Goal: Information Seeking & Learning: Check status

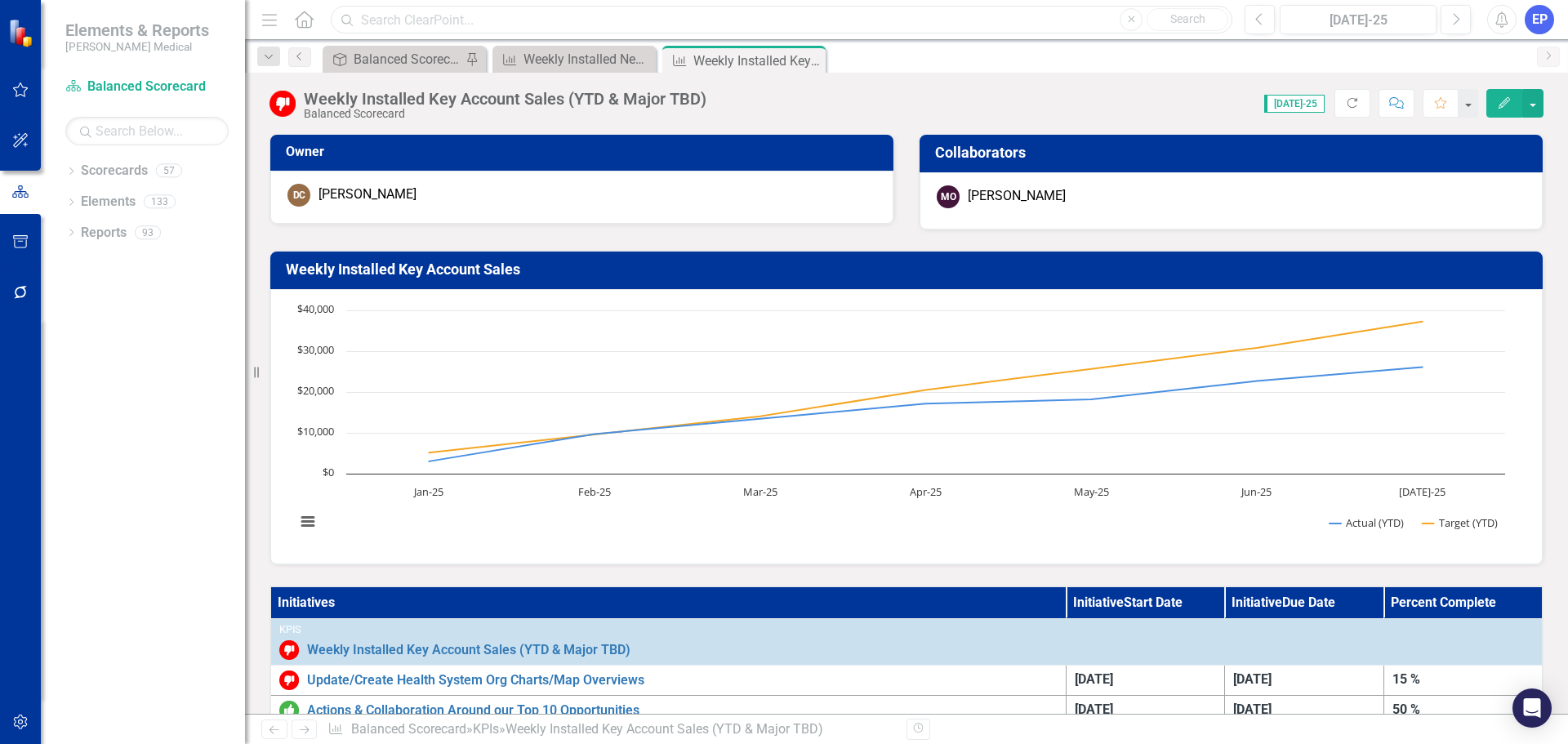
click at [400, 12] on input "text" at bounding box center [781, 20] width 902 height 29
paste input "Hire and Onboard new CI Director"
type input "Hire and Onboard new CI Director"
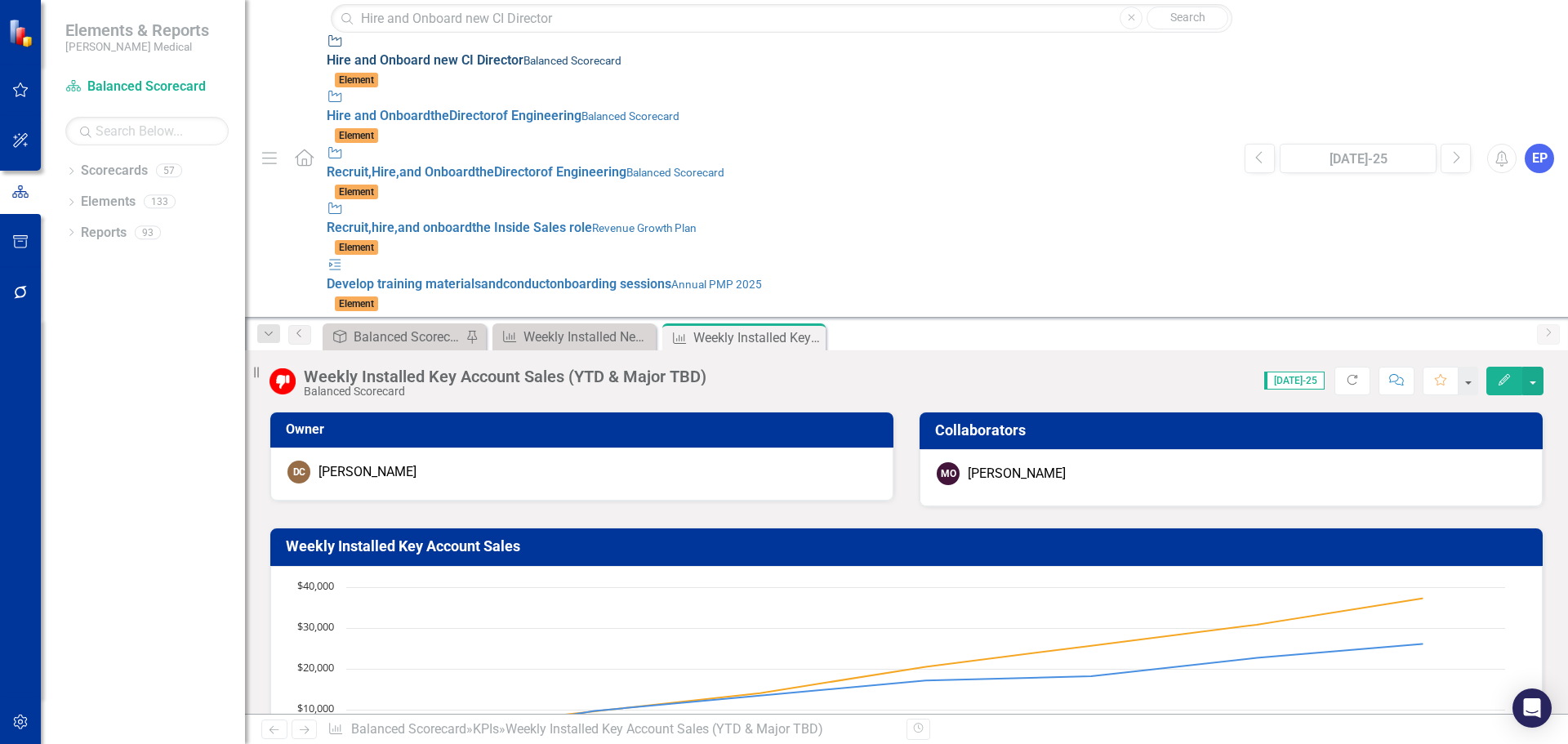
click at [477, 52] on strong "Director" at bounding box center [500, 59] width 47 height 15
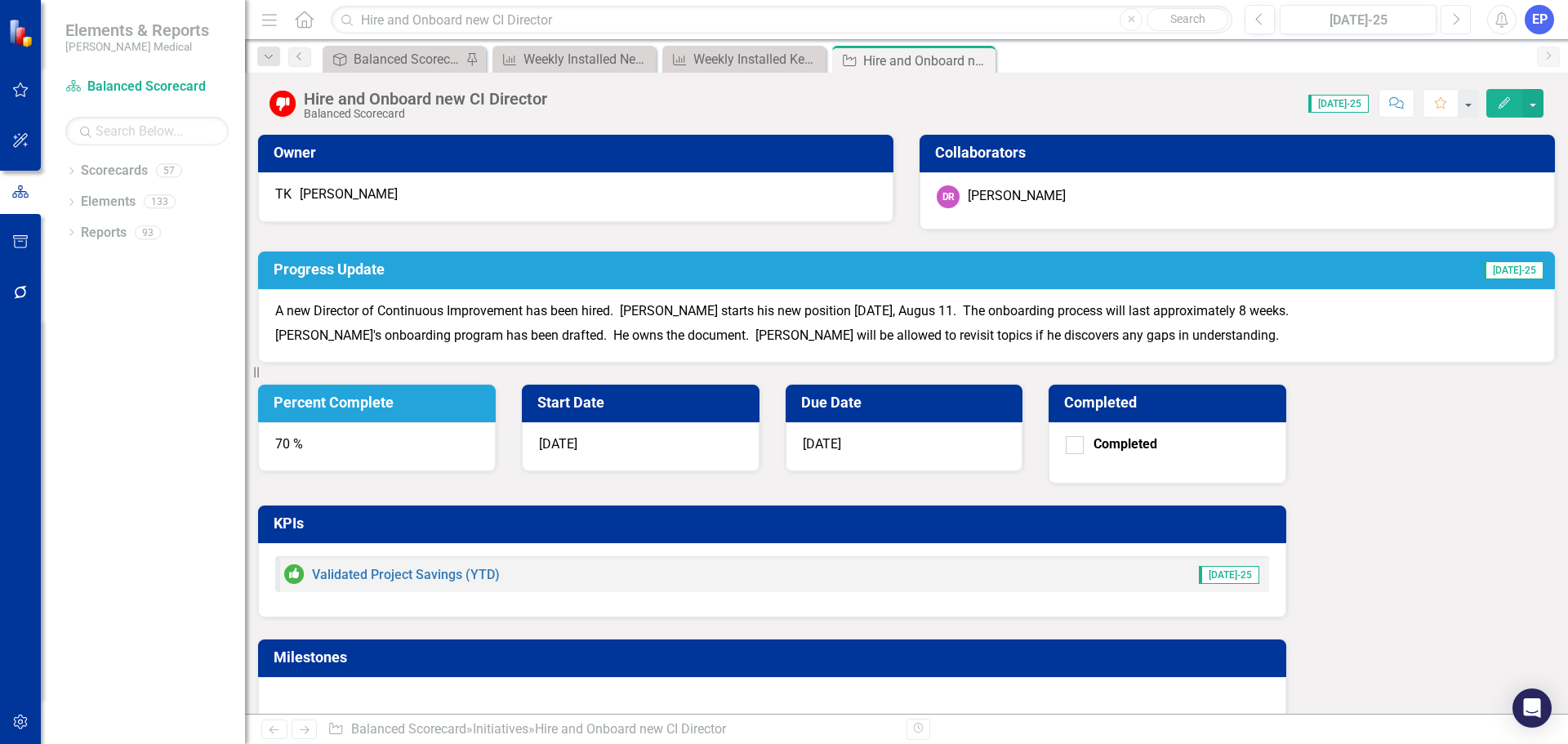
click at [1454, 25] on icon "Next" at bounding box center [1455, 20] width 9 height 14
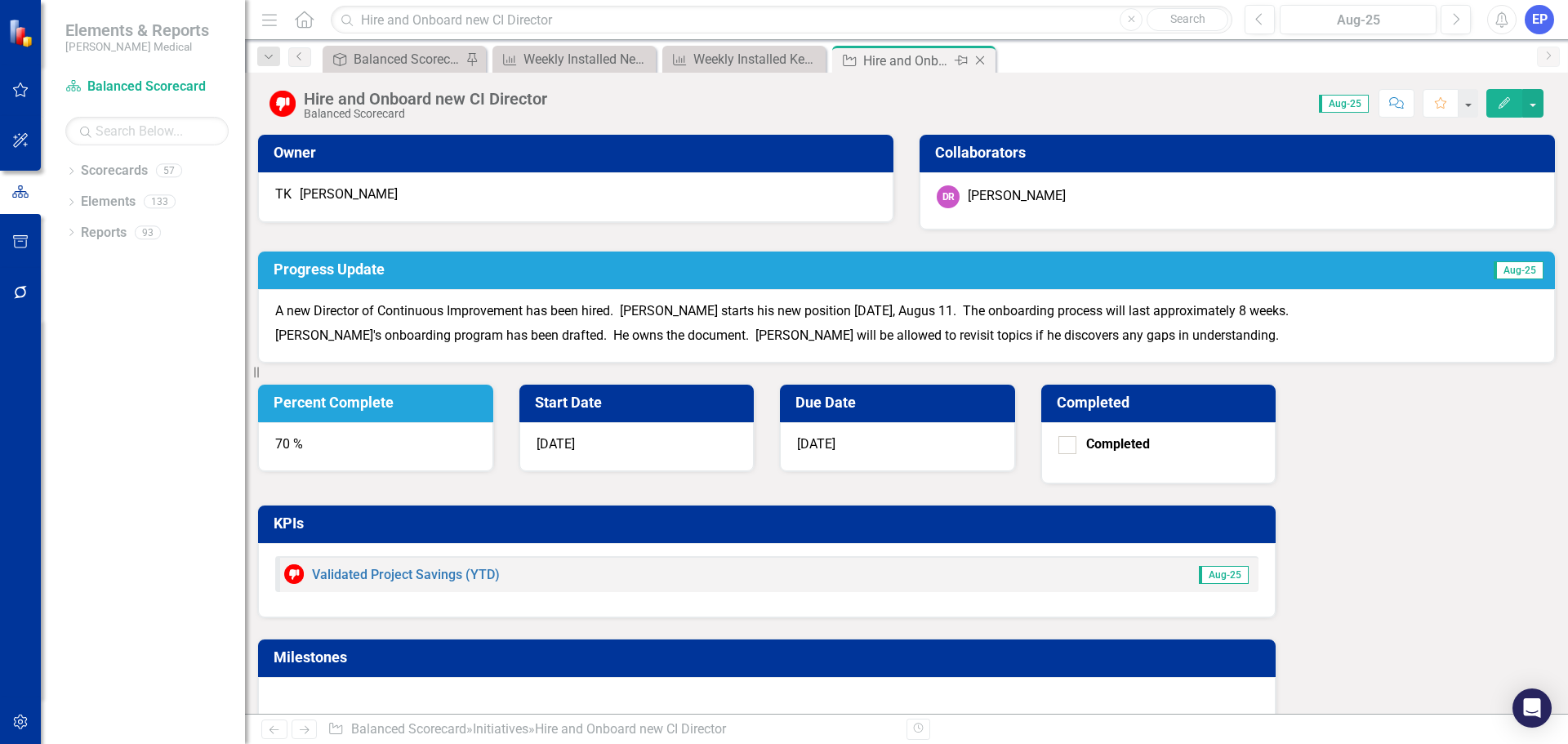
click at [984, 60] on icon "Close" at bounding box center [980, 60] width 16 height 13
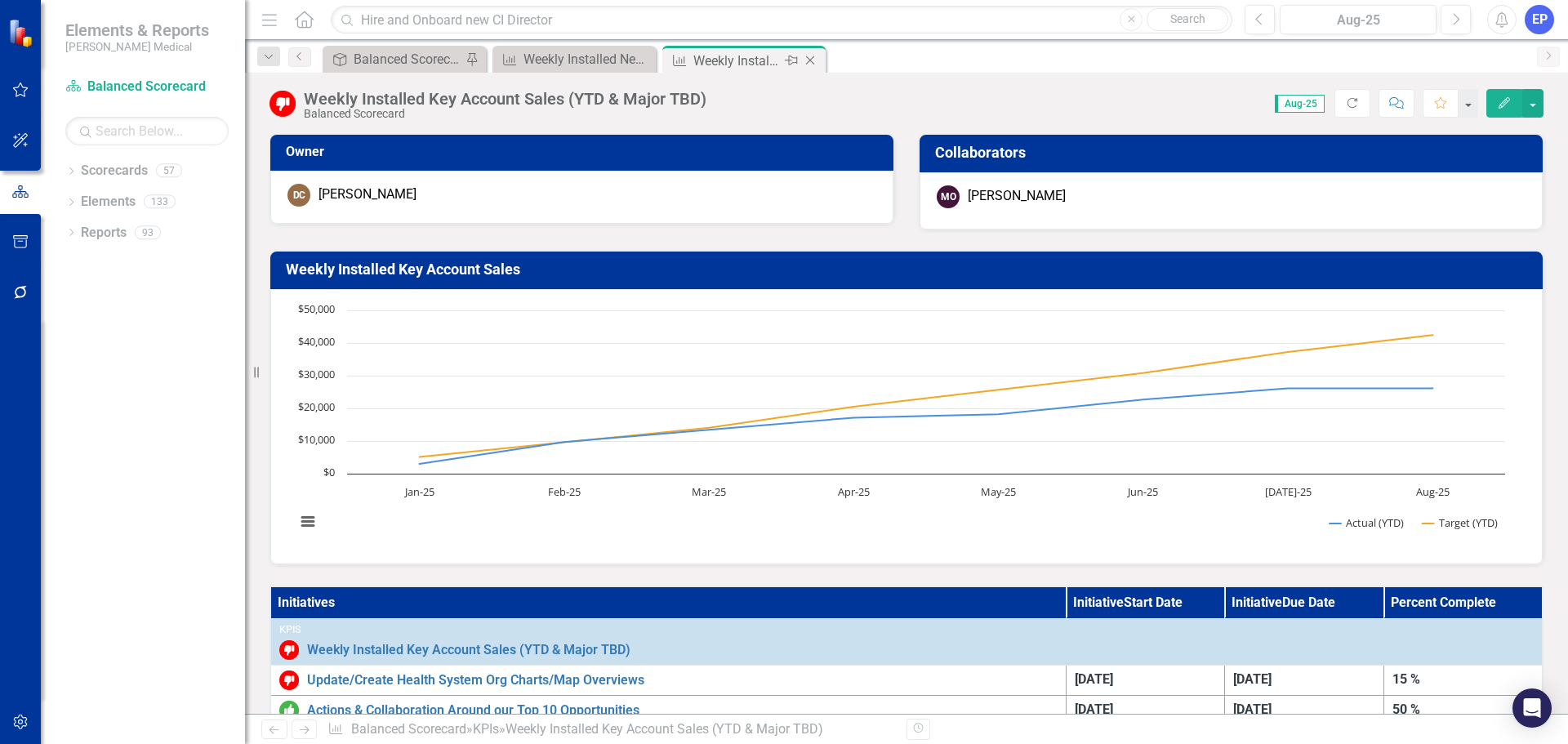
click at [808, 59] on icon "Close" at bounding box center [810, 60] width 16 height 13
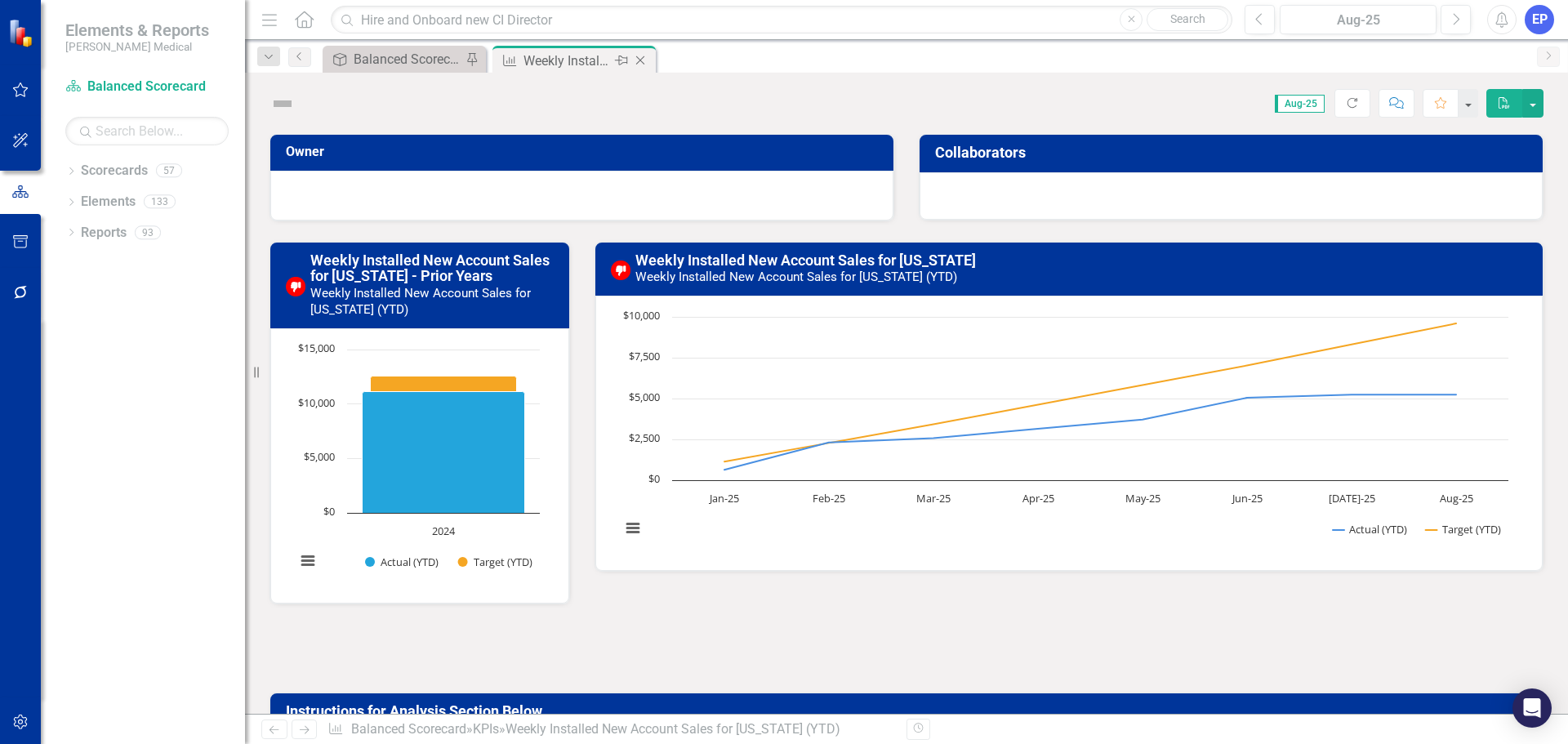
click at [645, 63] on icon "Close" at bounding box center [640, 60] width 16 height 13
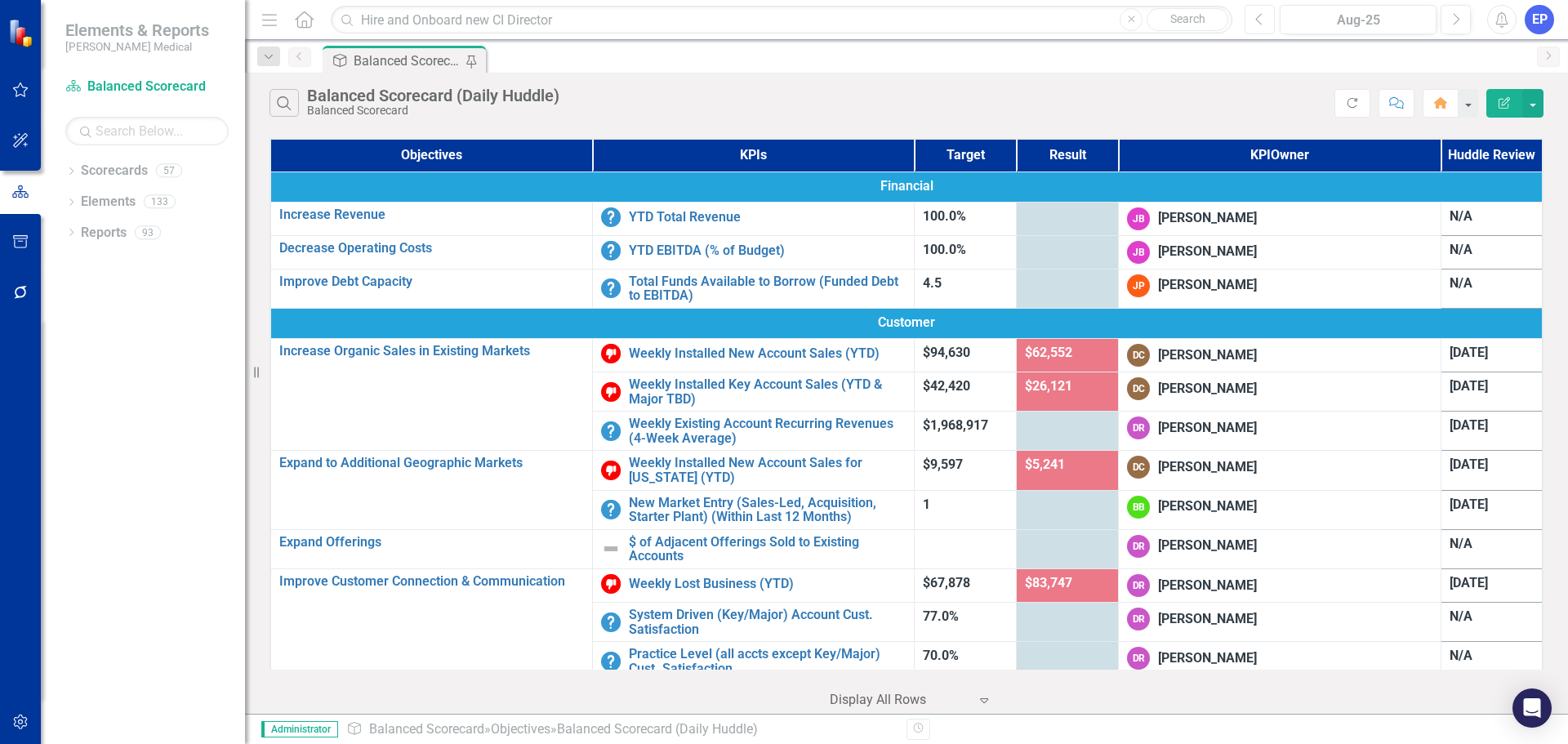
click at [1269, 24] on button "Previous" at bounding box center [1260, 19] width 31 height 30
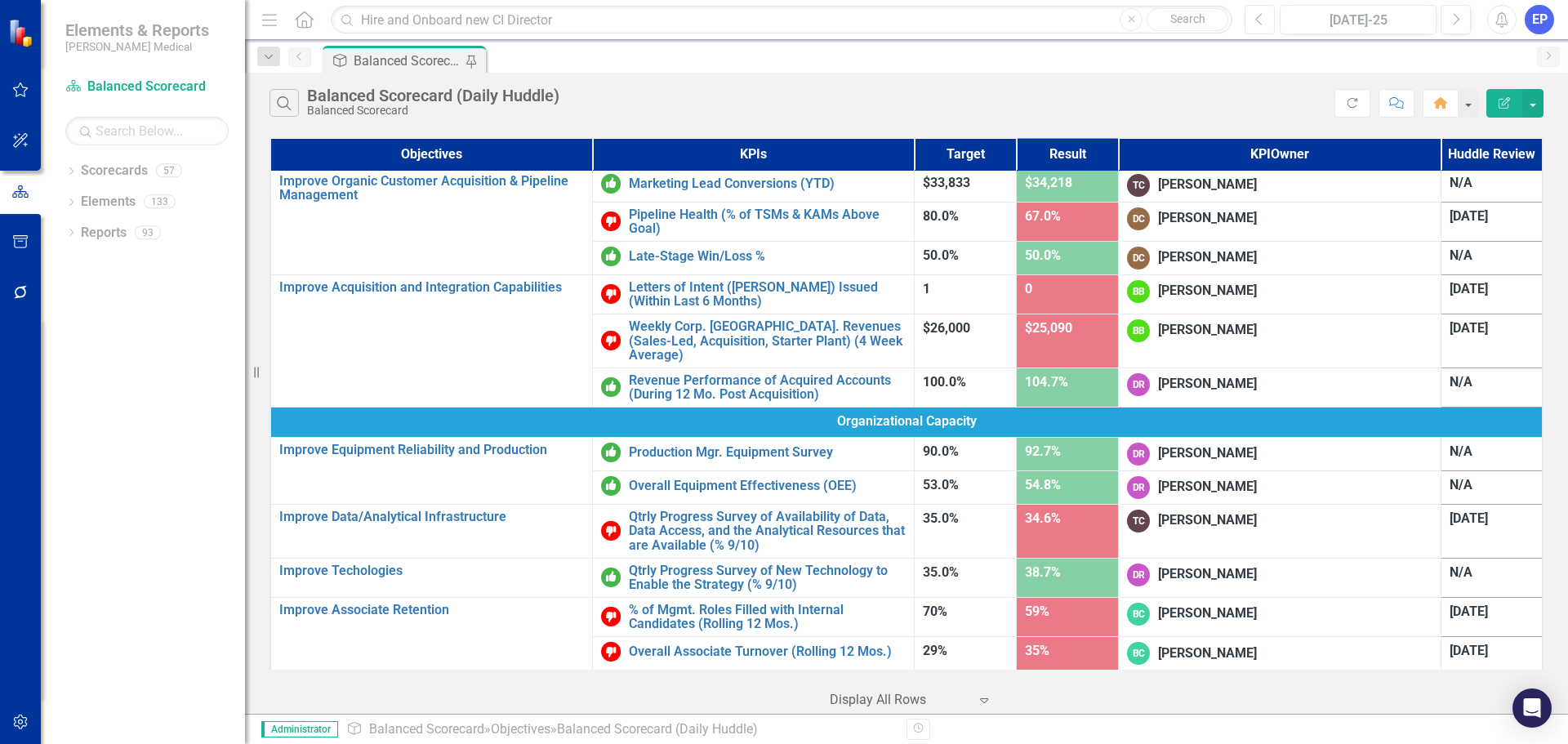
scroll to position [735, 0]
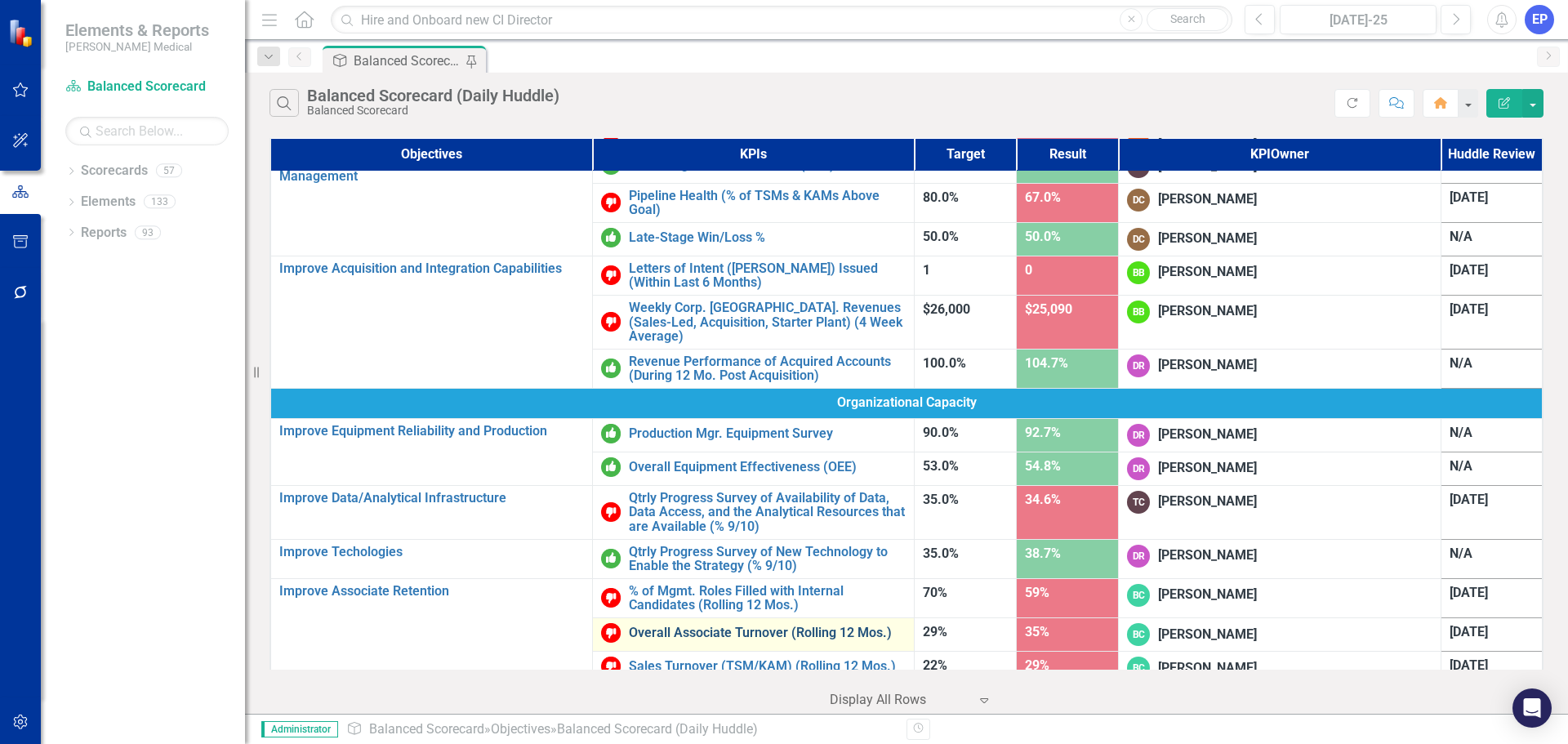
click at [682, 625] on link "Overall Associate Turnover (Rolling 12 Mos.)" at bounding box center [768, 632] width 277 height 14
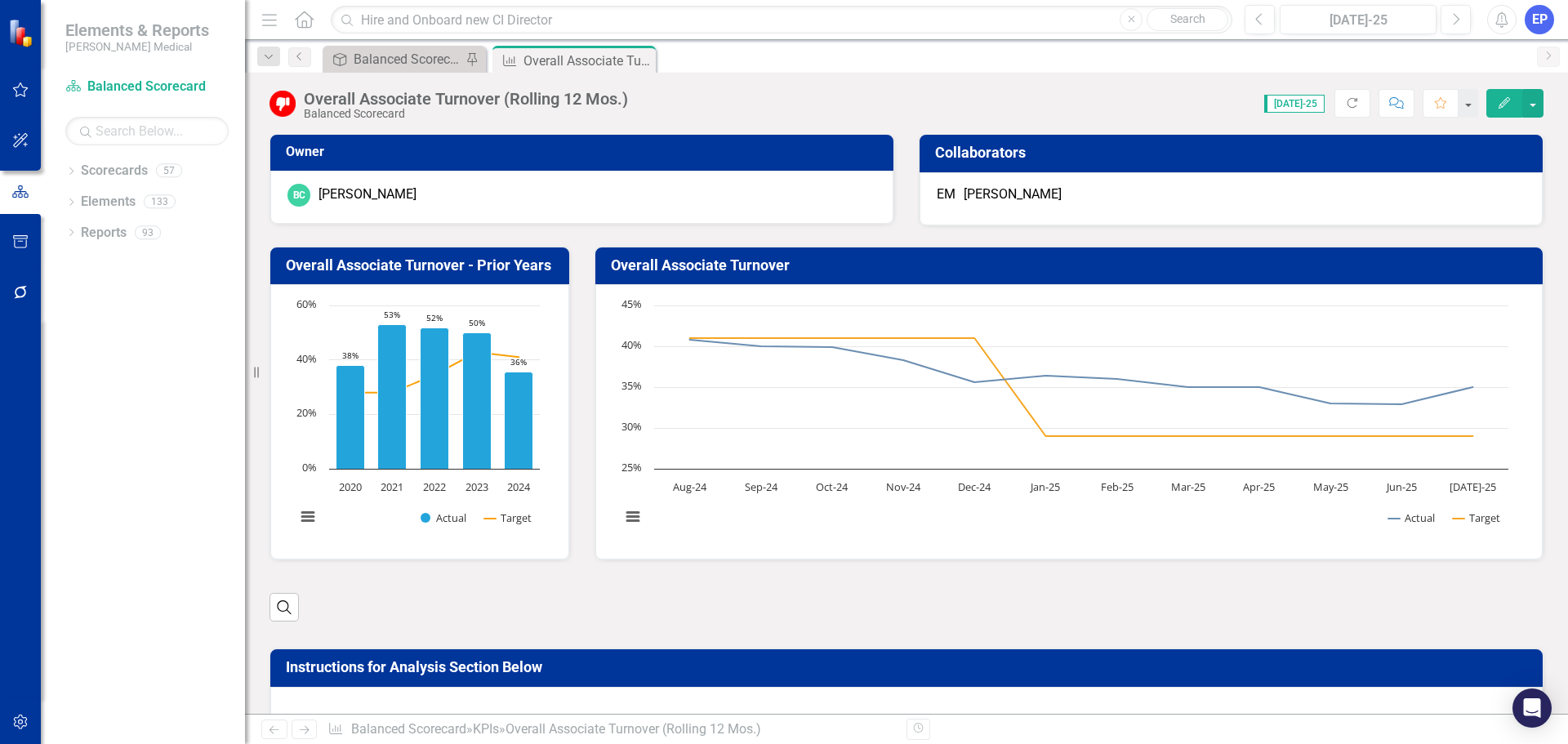
scroll to position [327, 0]
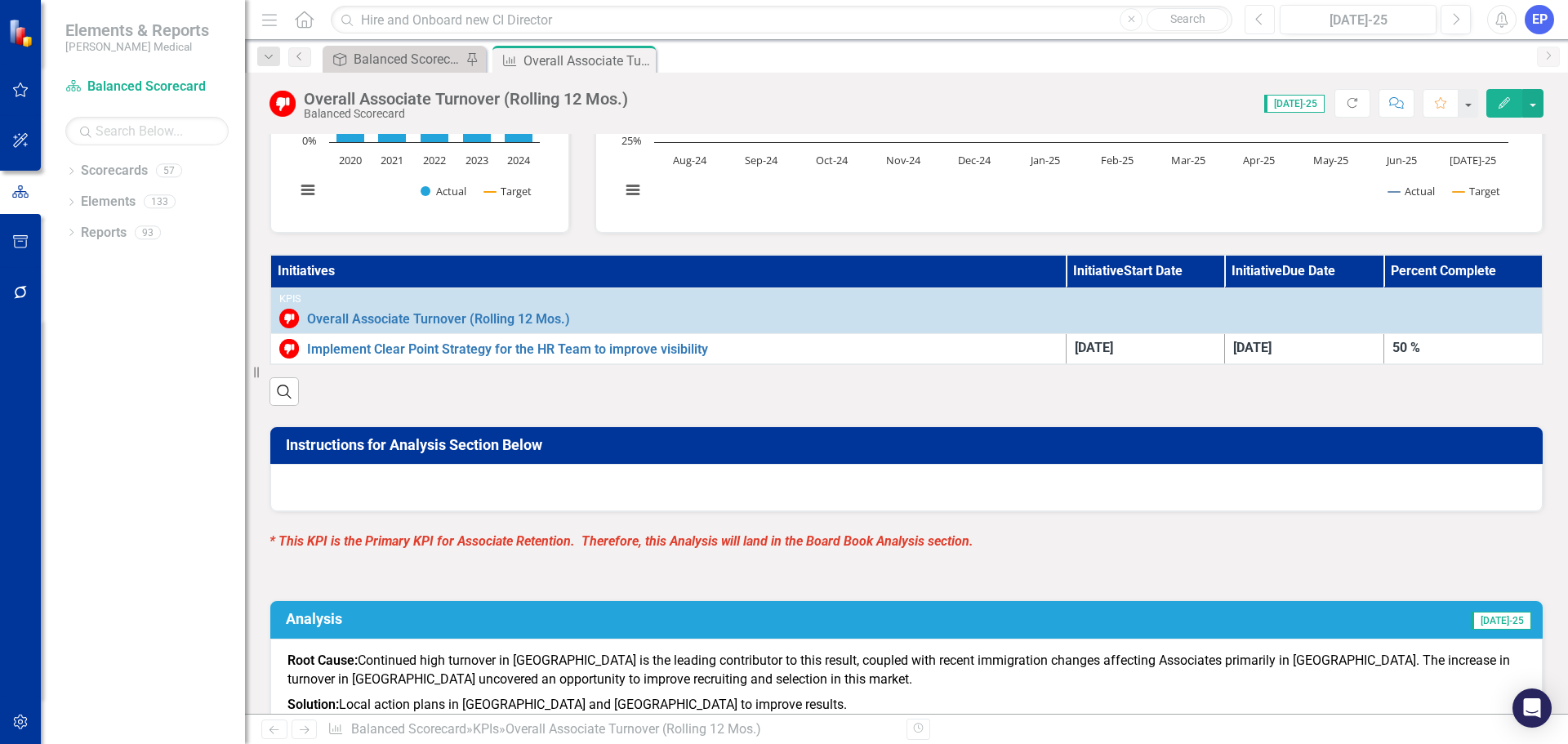
click at [1262, 25] on icon "Previous" at bounding box center [1259, 20] width 9 height 14
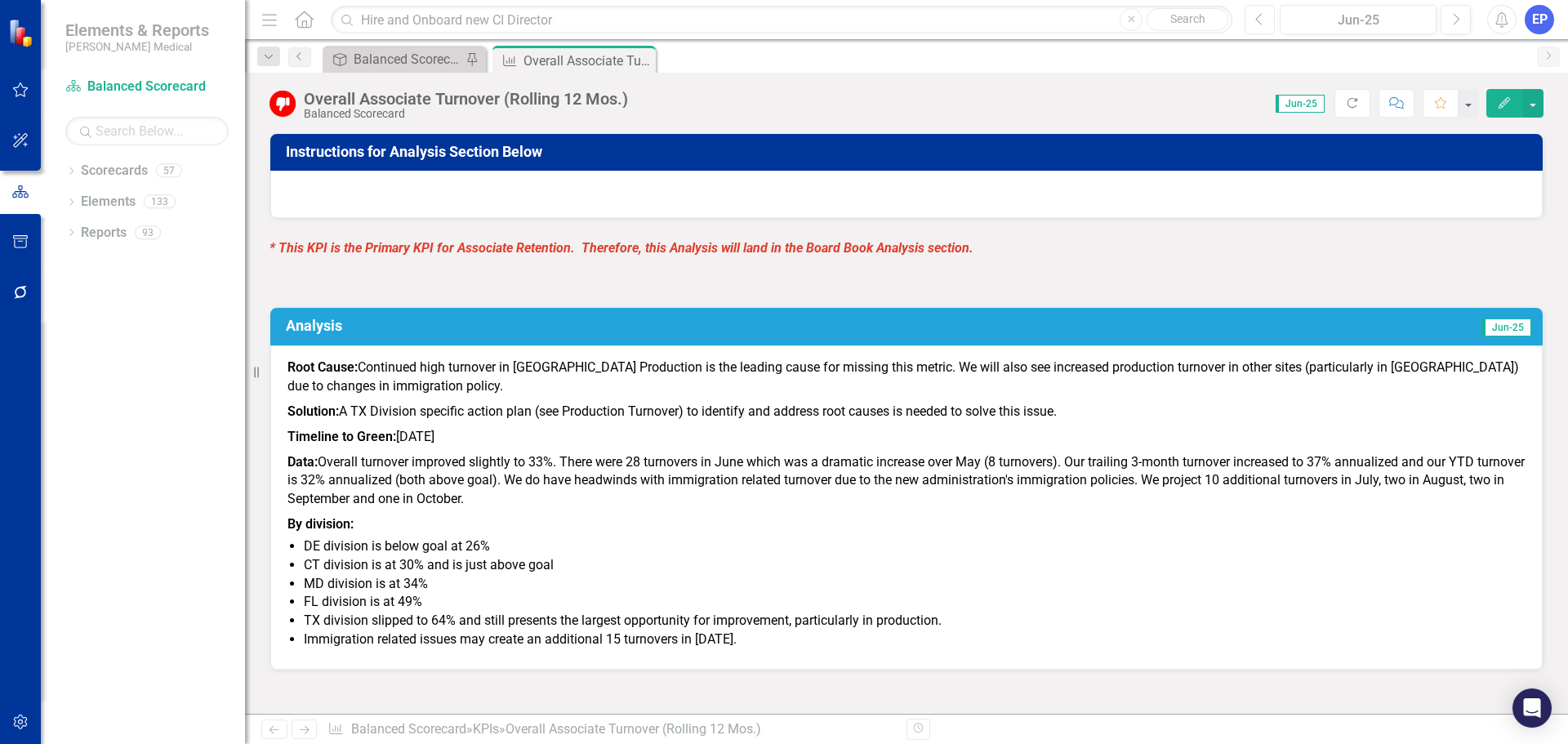
scroll to position [571, 0]
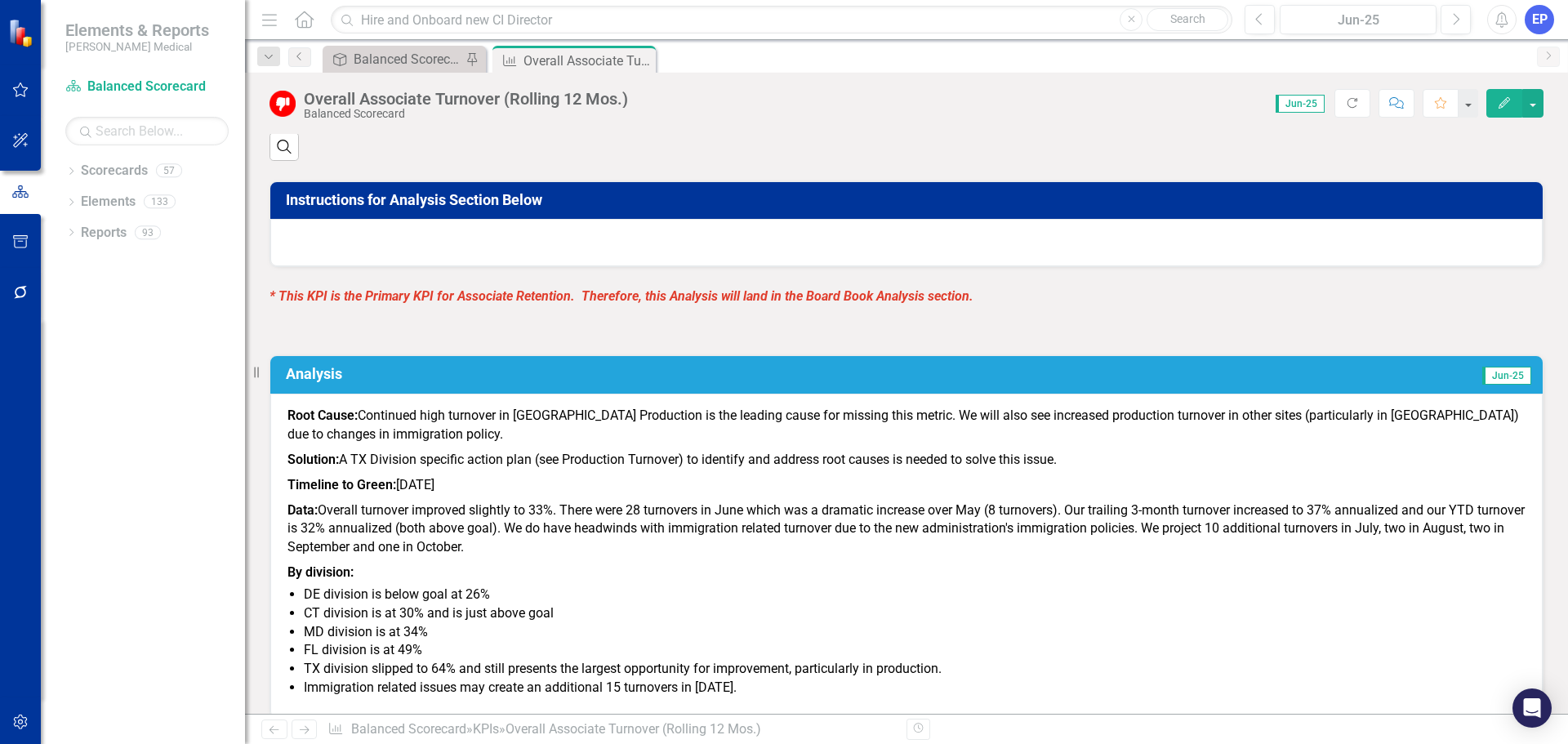
click at [1123, 261] on div at bounding box center [906, 242] width 1273 height 48
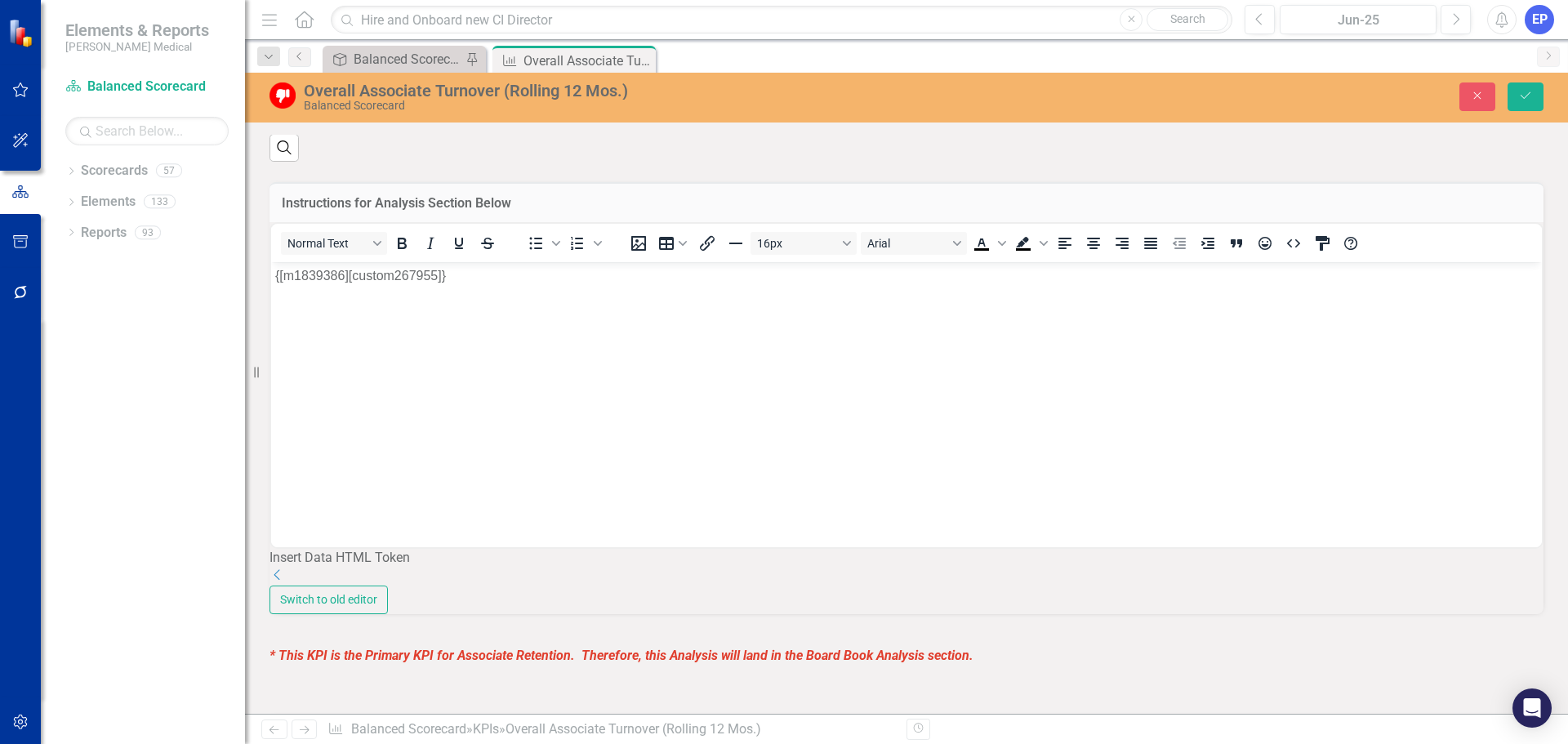
scroll to position [0, 0]
click at [1465, 101] on button "Close" at bounding box center [1477, 97] width 36 height 29
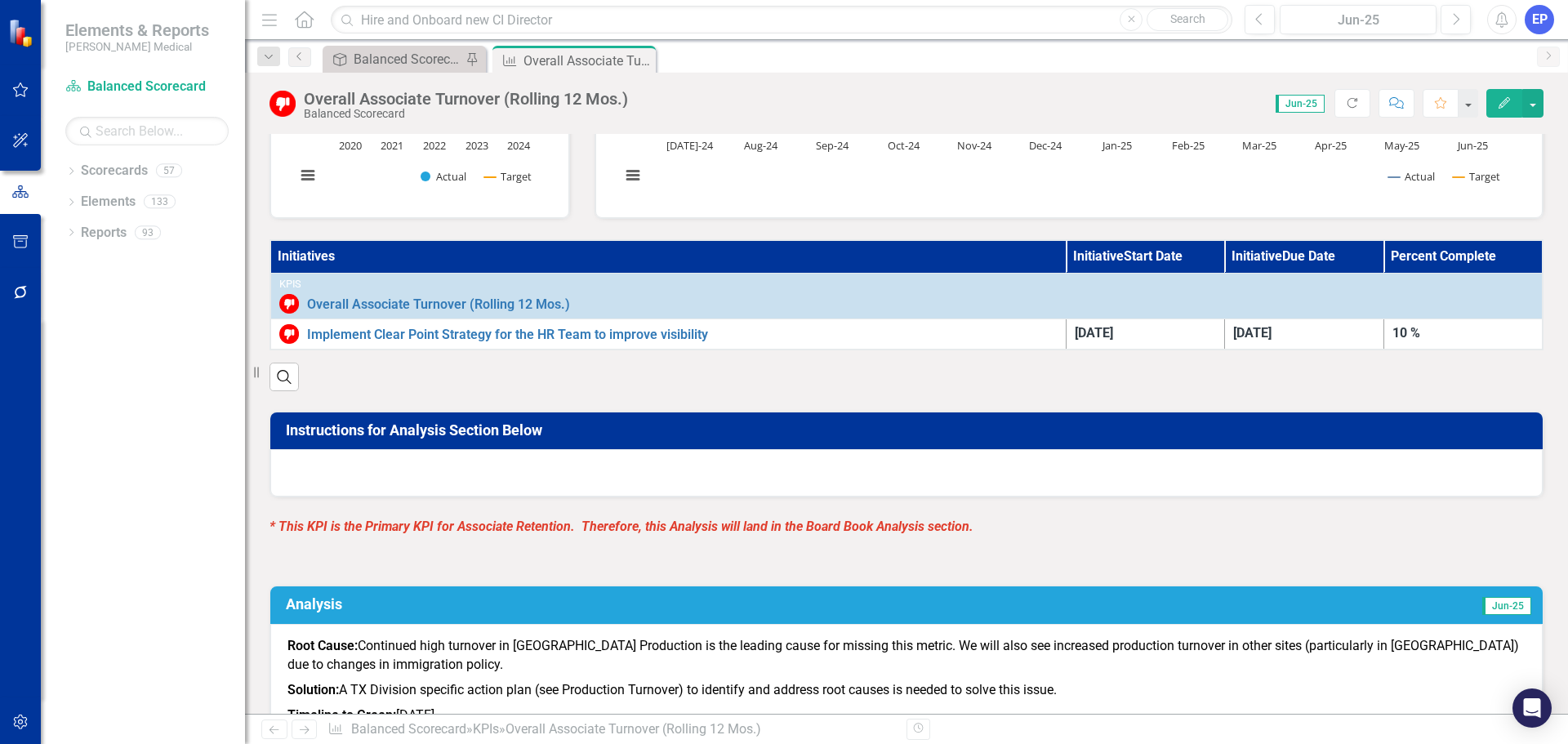
scroll to position [327, 0]
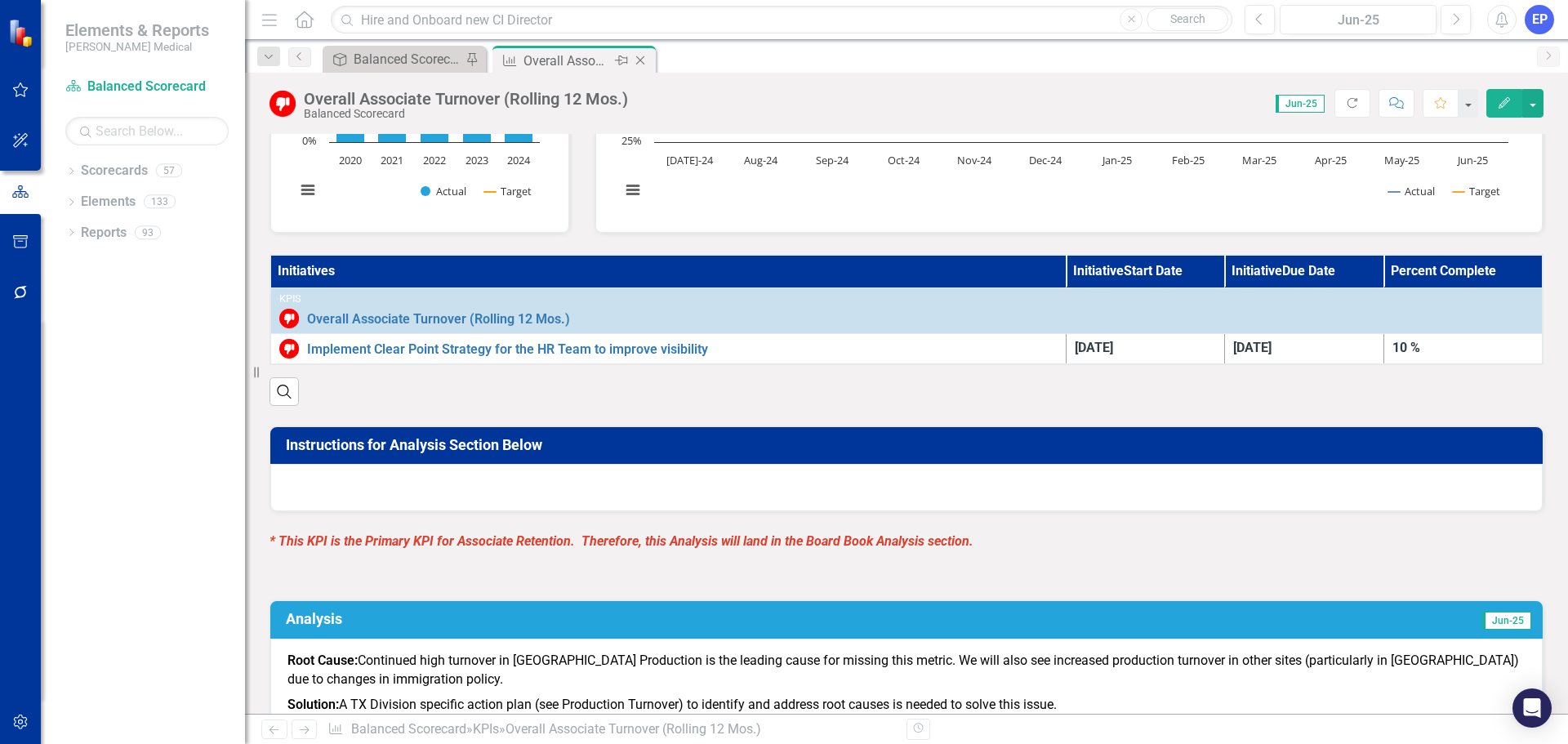
click at [642, 58] on icon "Close" at bounding box center [640, 60] width 16 height 13
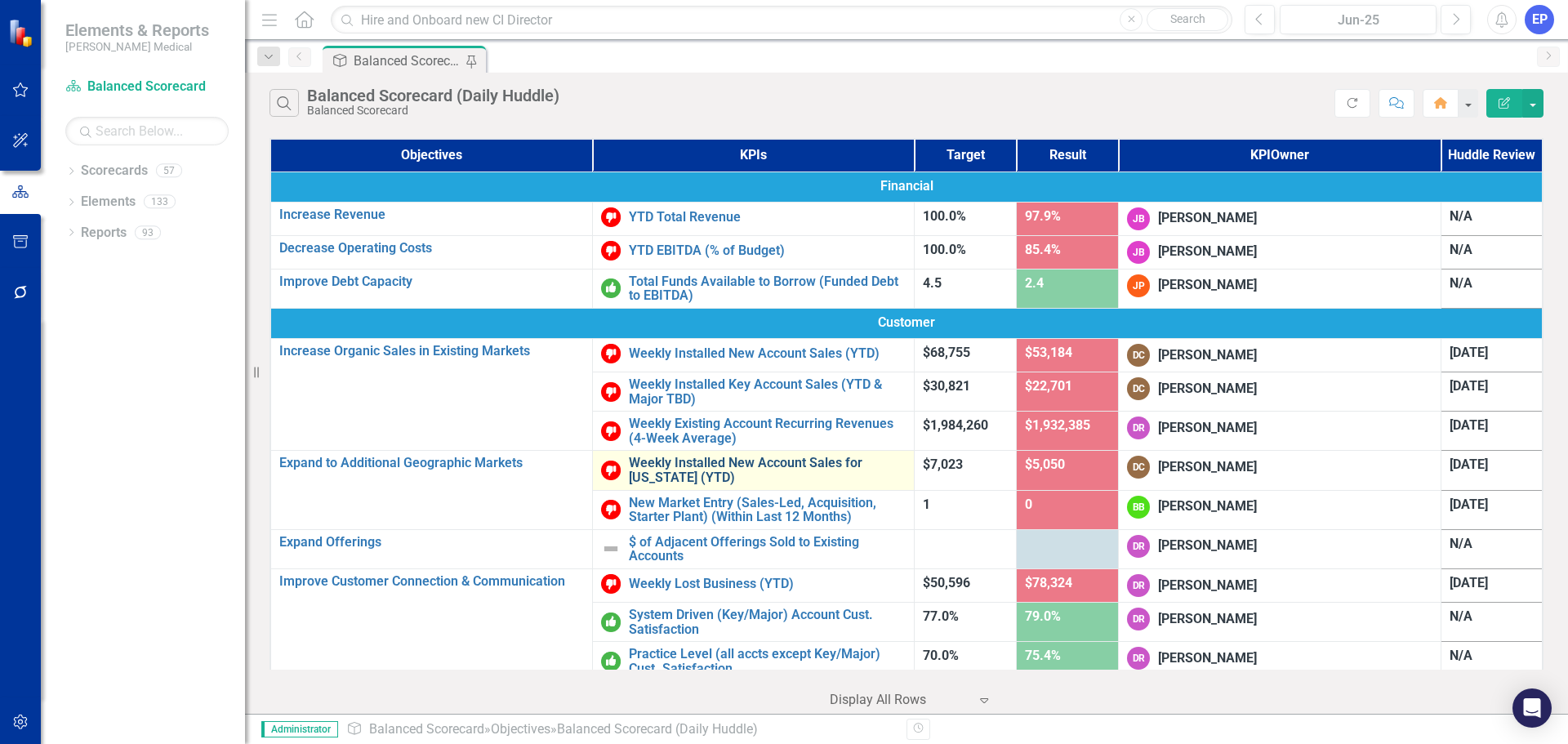
click at [629, 455] on link "Weekly Installed New Account Sales for [US_STATE] (YTD)" at bounding box center [768, 470] width 277 height 29
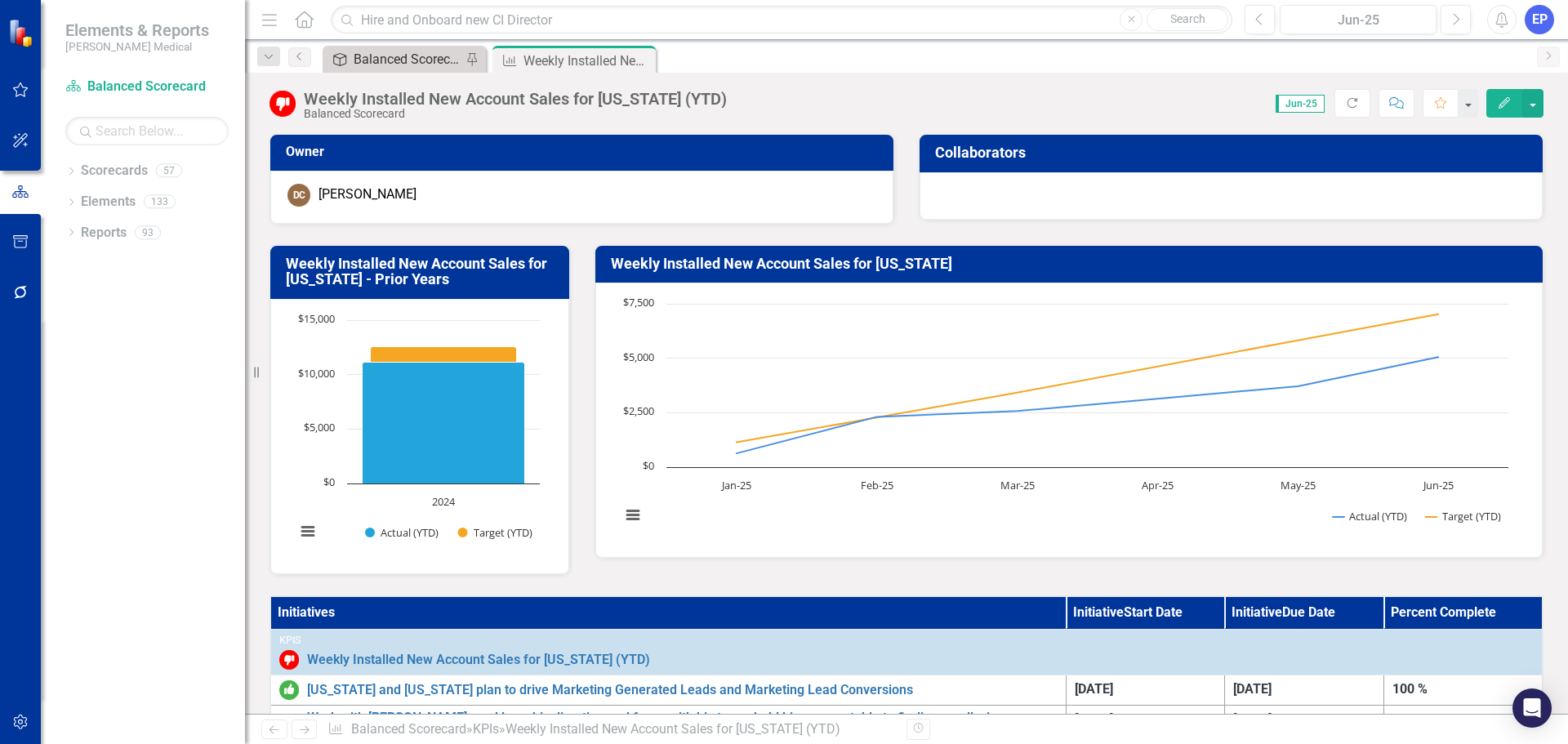
click at [410, 66] on div "Balanced Scorecard (Daily Huddle)" at bounding box center [408, 58] width 108 height 21
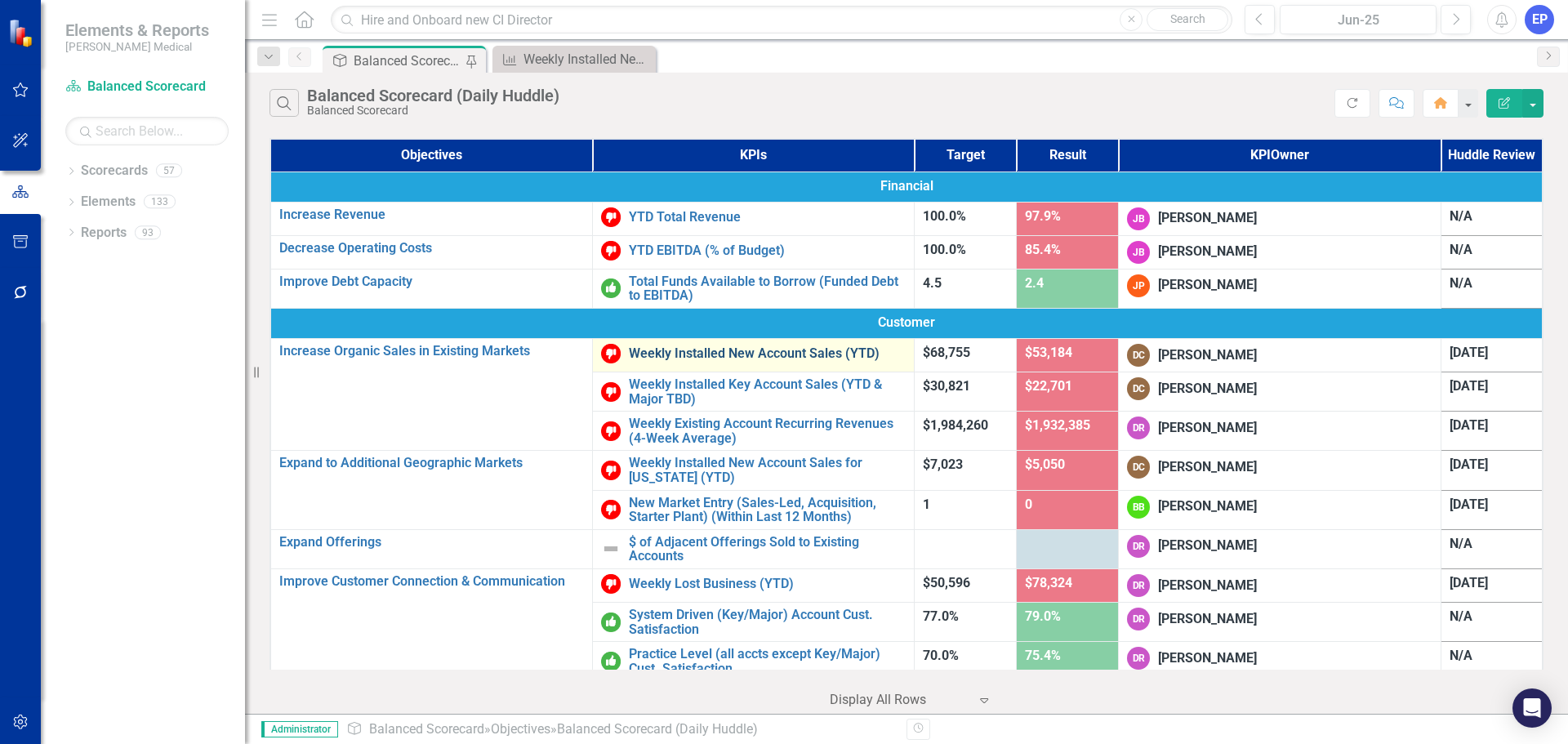
click at [630, 346] on link "Weekly Installed New Account Sales (YTD)" at bounding box center [768, 354] width 277 height 14
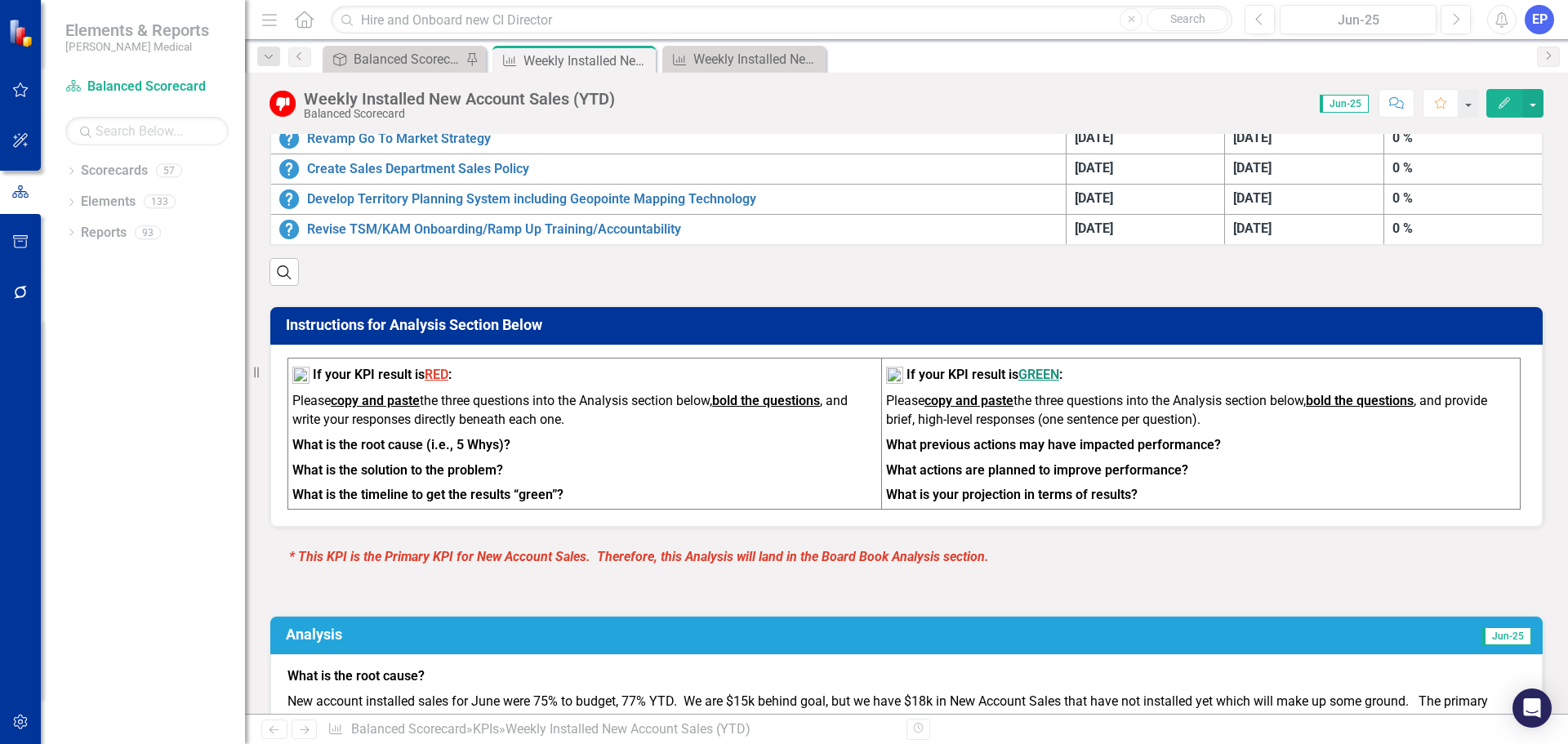
scroll to position [653, 0]
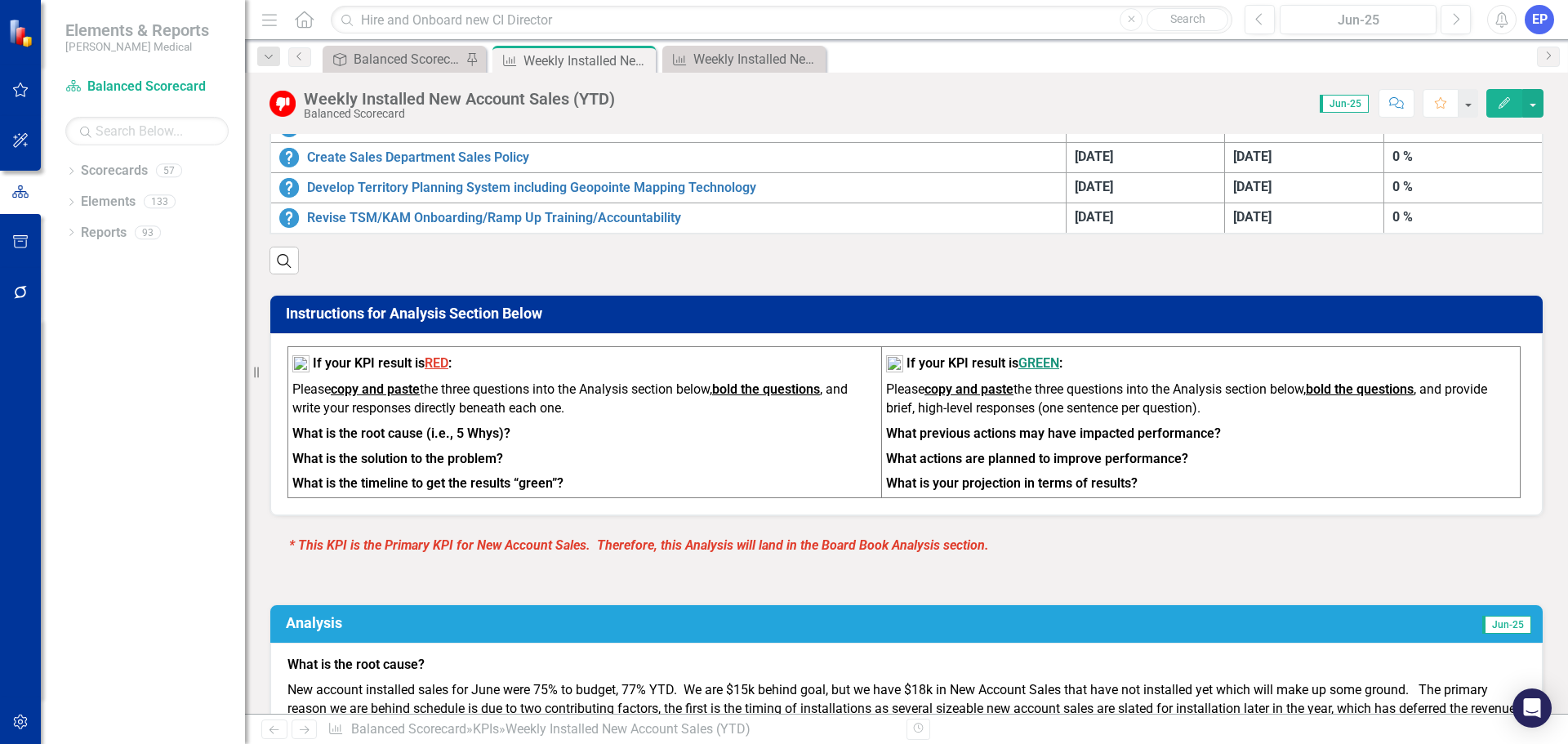
click at [747, 421] on p "Please copy and paste the three questions into the Analysis section below, bold…" at bounding box center [585, 400] width 585 height 40
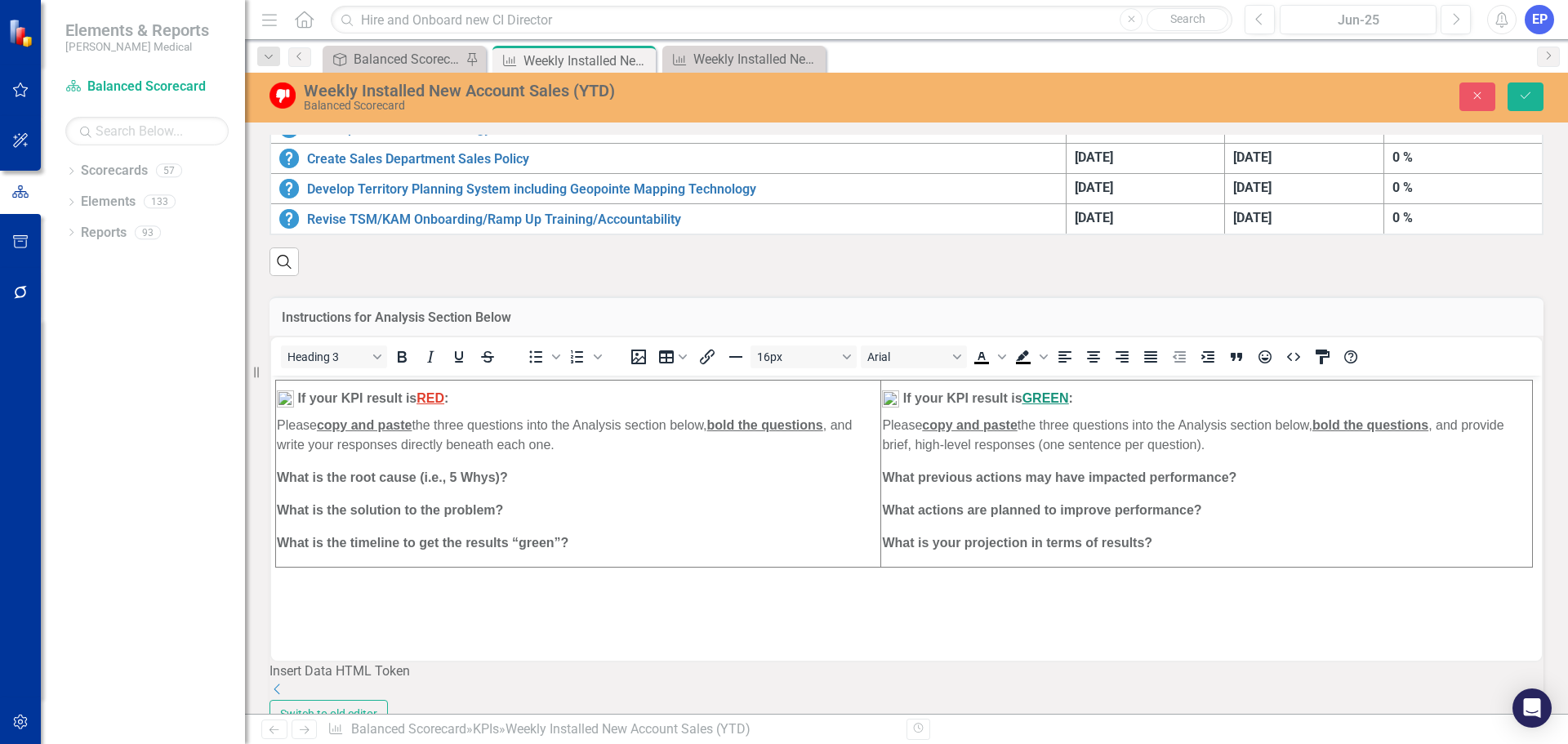
scroll to position [0, 0]
drag, startPoint x: 1472, startPoint y: 92, endPoint x: 1396, endPoint y: 130, distance: 85.0
click at [1472, 92] on icon "Close" at bounding box center [1477, 95] width 14 height 12
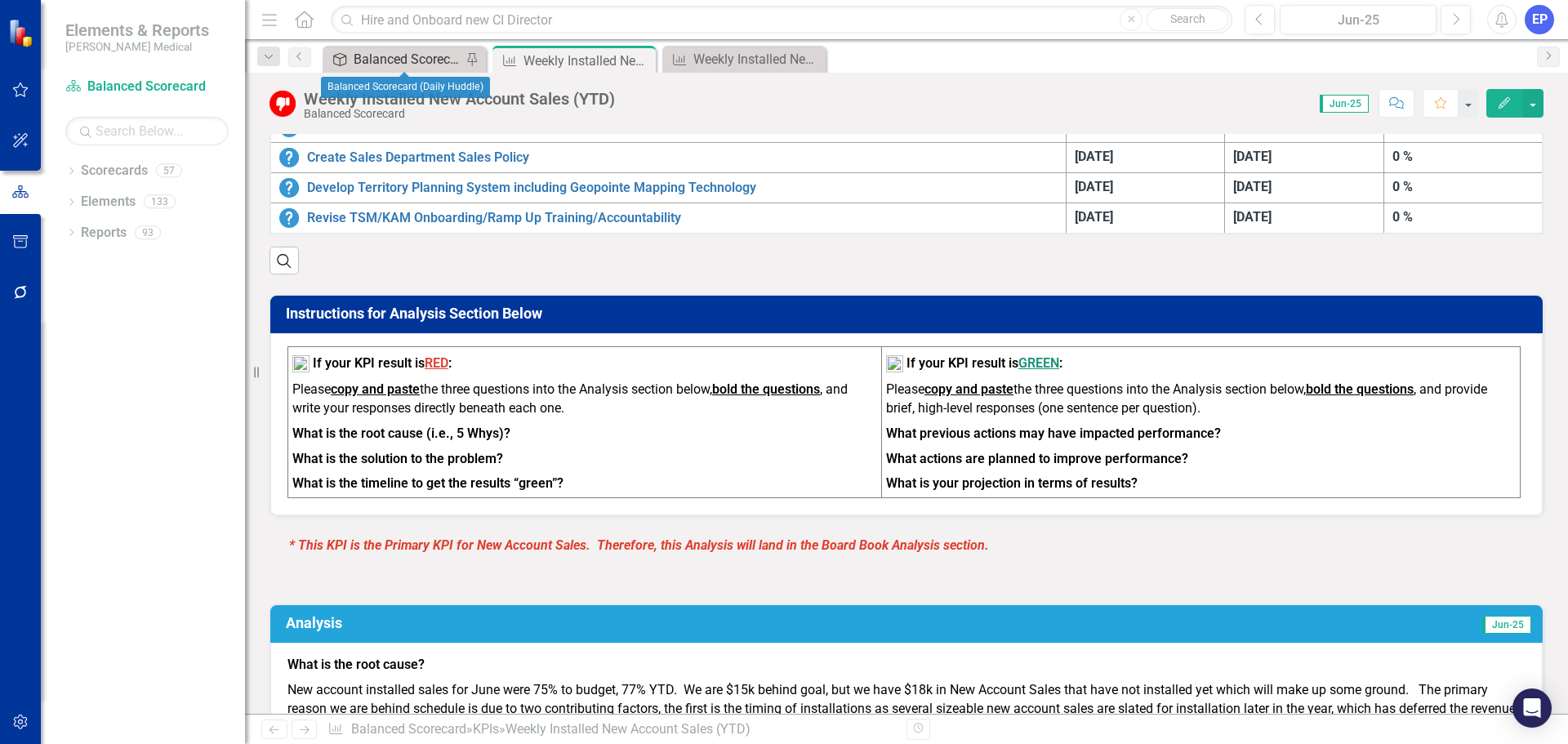
click at [420, 61] on div "Balanced Scorecard (Daily Huddle)" at bounding box center [408, 58] width 108 height 21
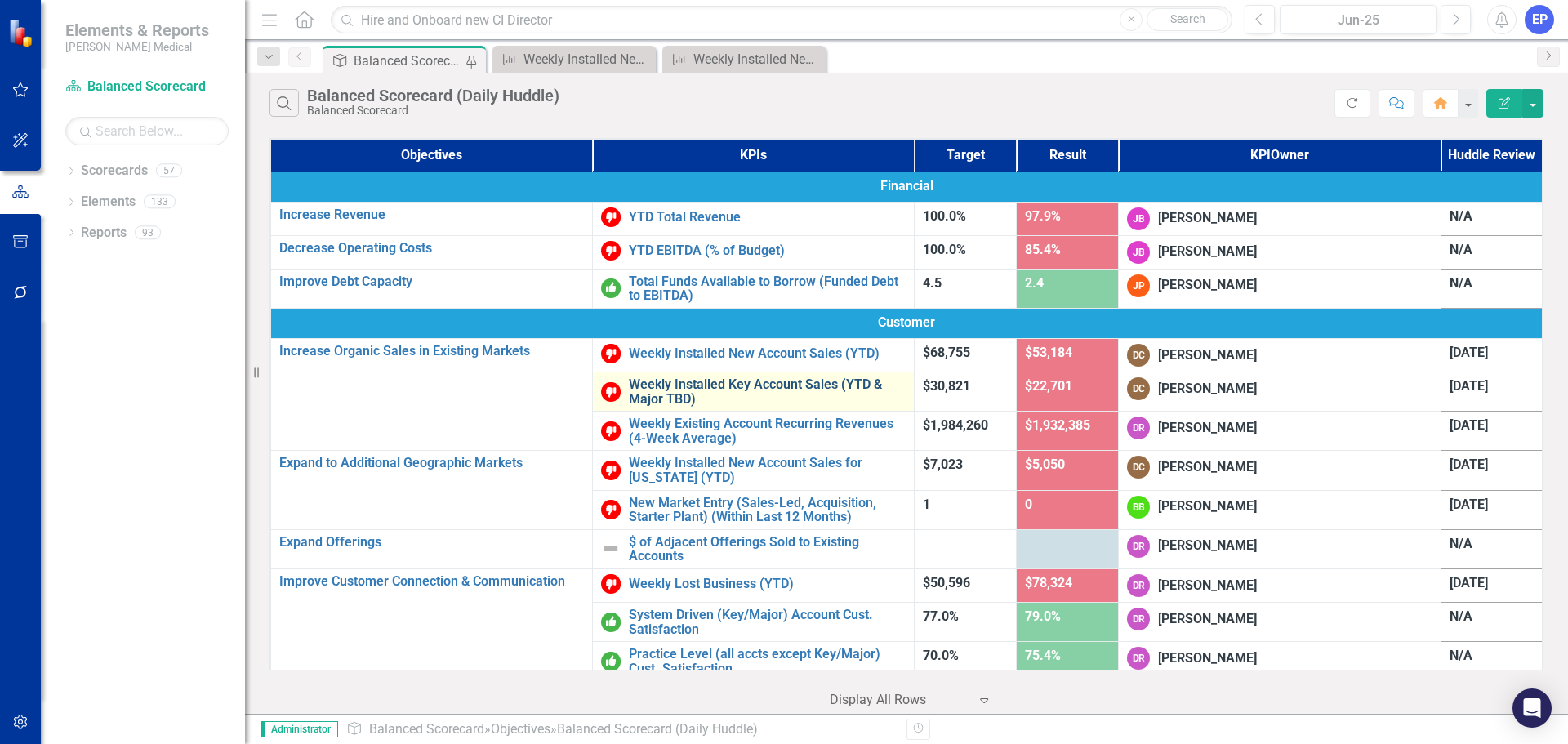
click at [629, 380] on link "Weekly Installed Key Account Sales (YTD & Major TBD)" at bounding box center [768, 391] width 277 height 29
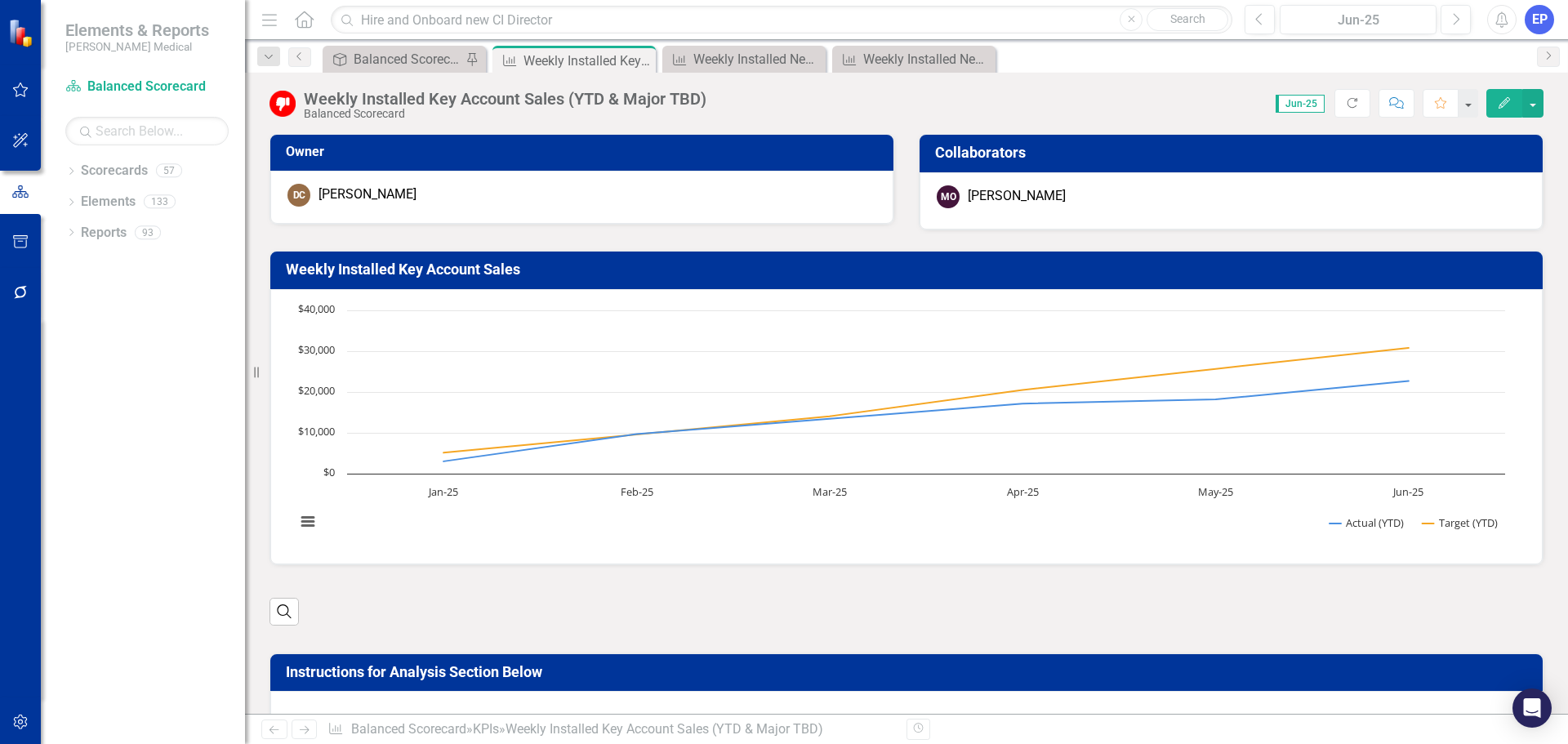
scroll to position [82, 0]
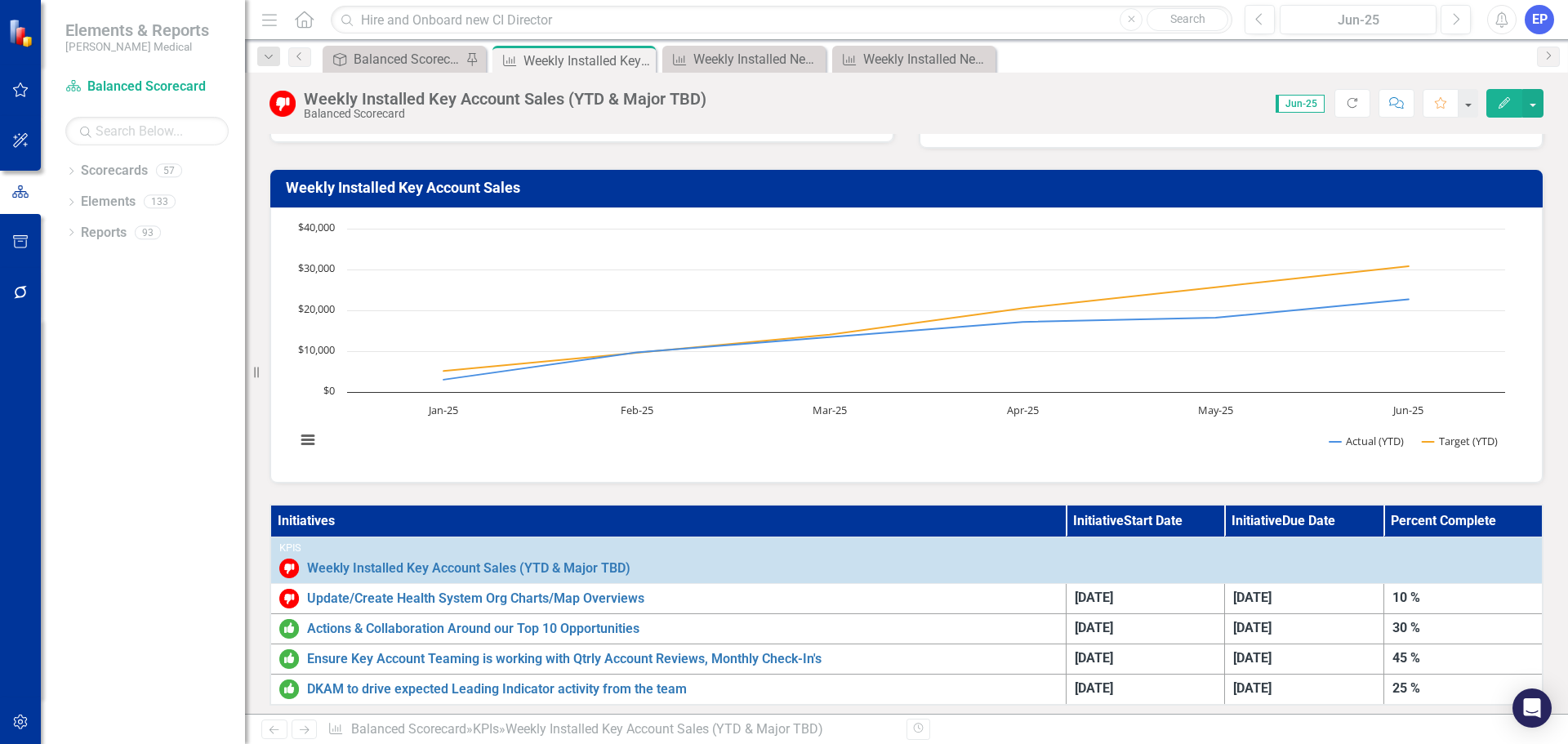
click at [622, 636] on div "Actions & Collaboration Around our Top 10 Opportunities" at bounding box center [668, 629] width 779 height 20
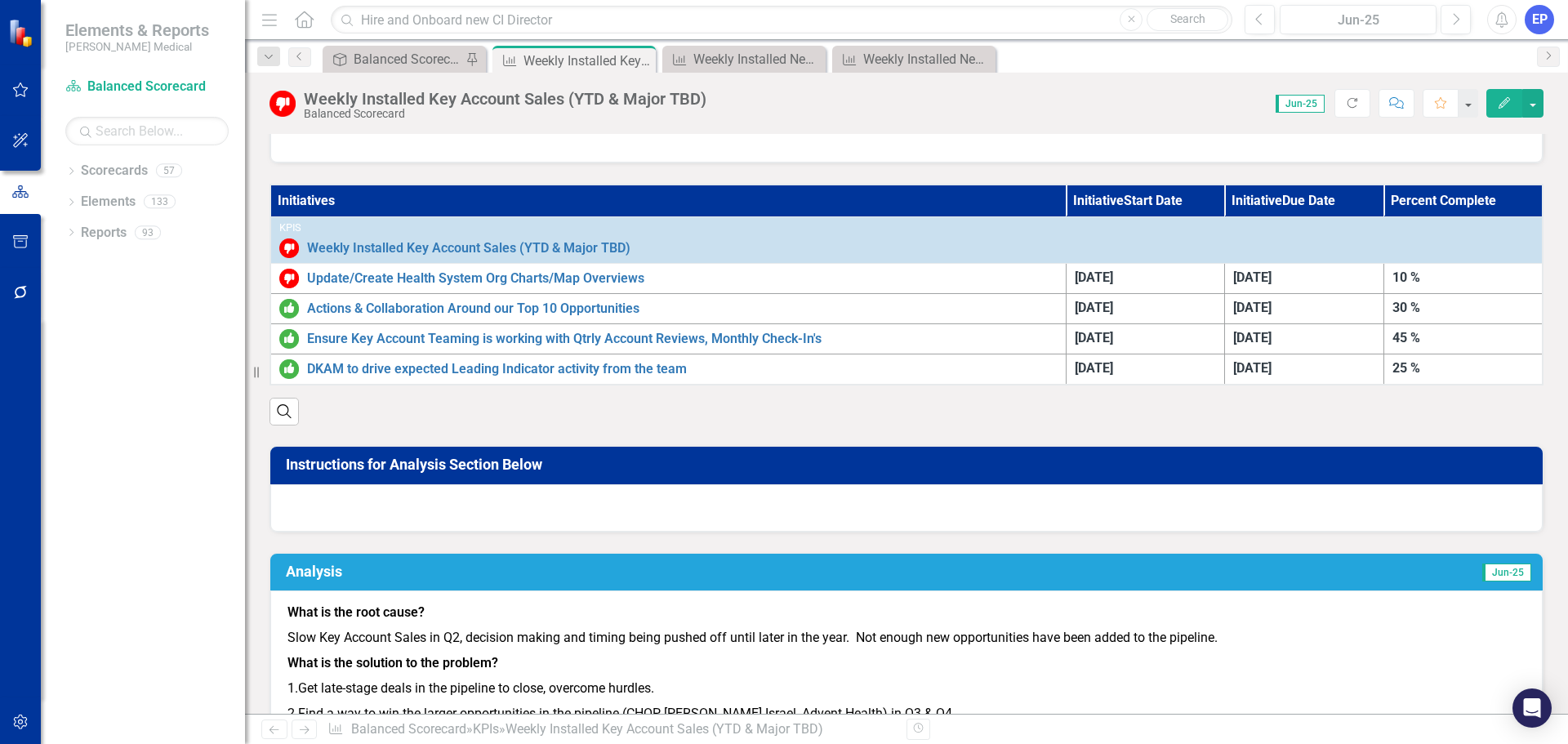
scroll to position [408, 0]
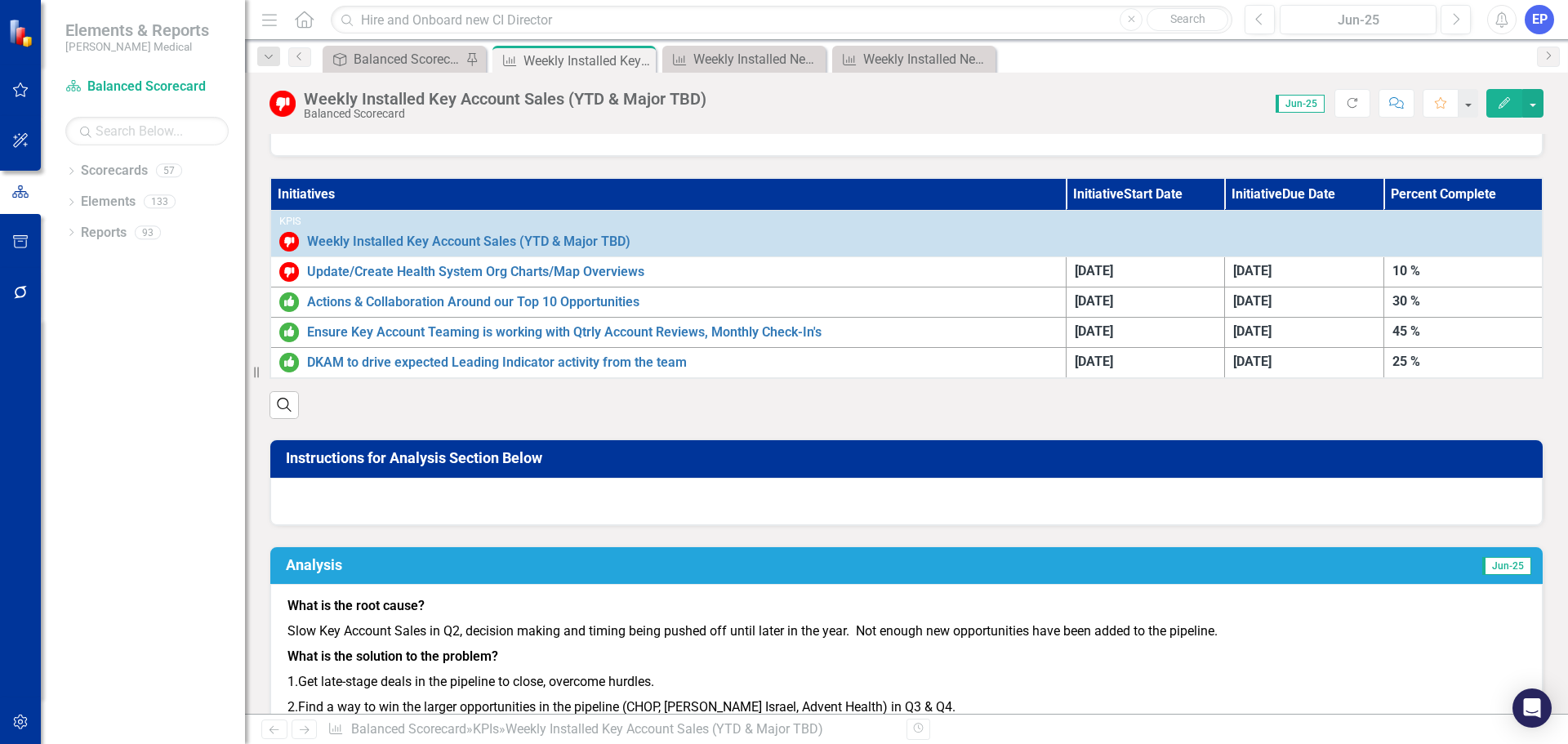
click at [630, 496] on div at bounding box center [906, 501] width 1273 height 48
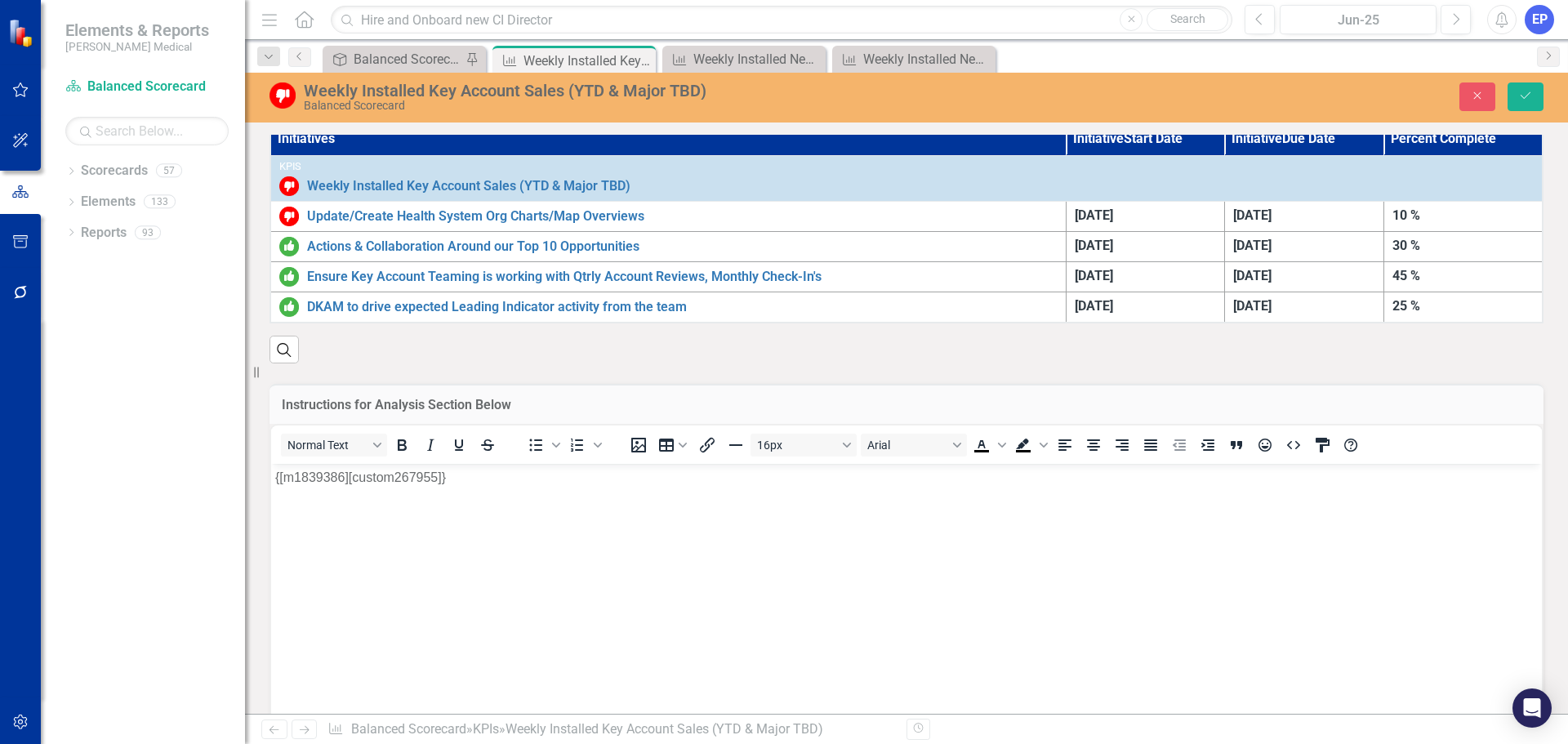
scroll to position [489, 0]
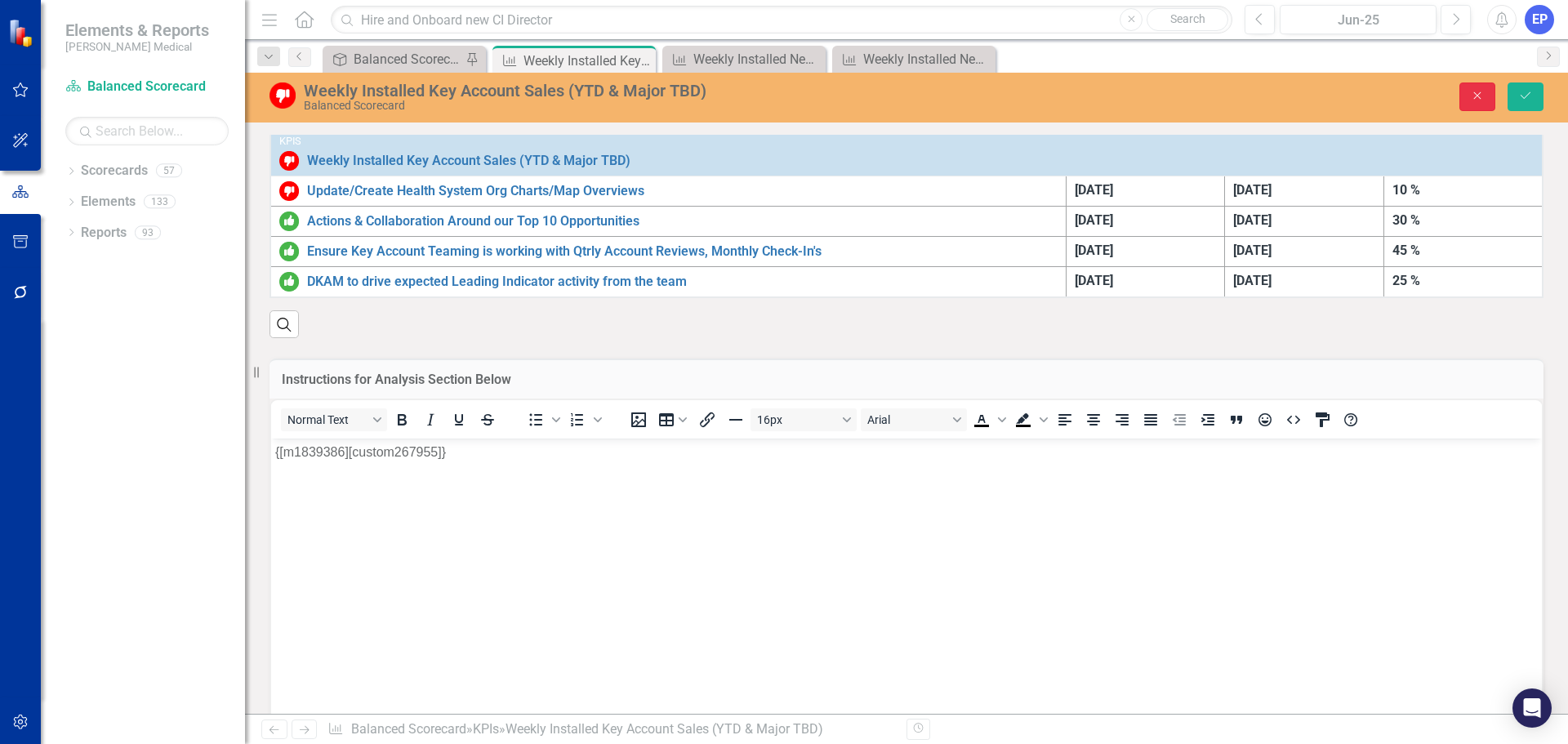
click at [1465, 99] on button "Close" at bounding box center [1477, 97] width 36 height 29
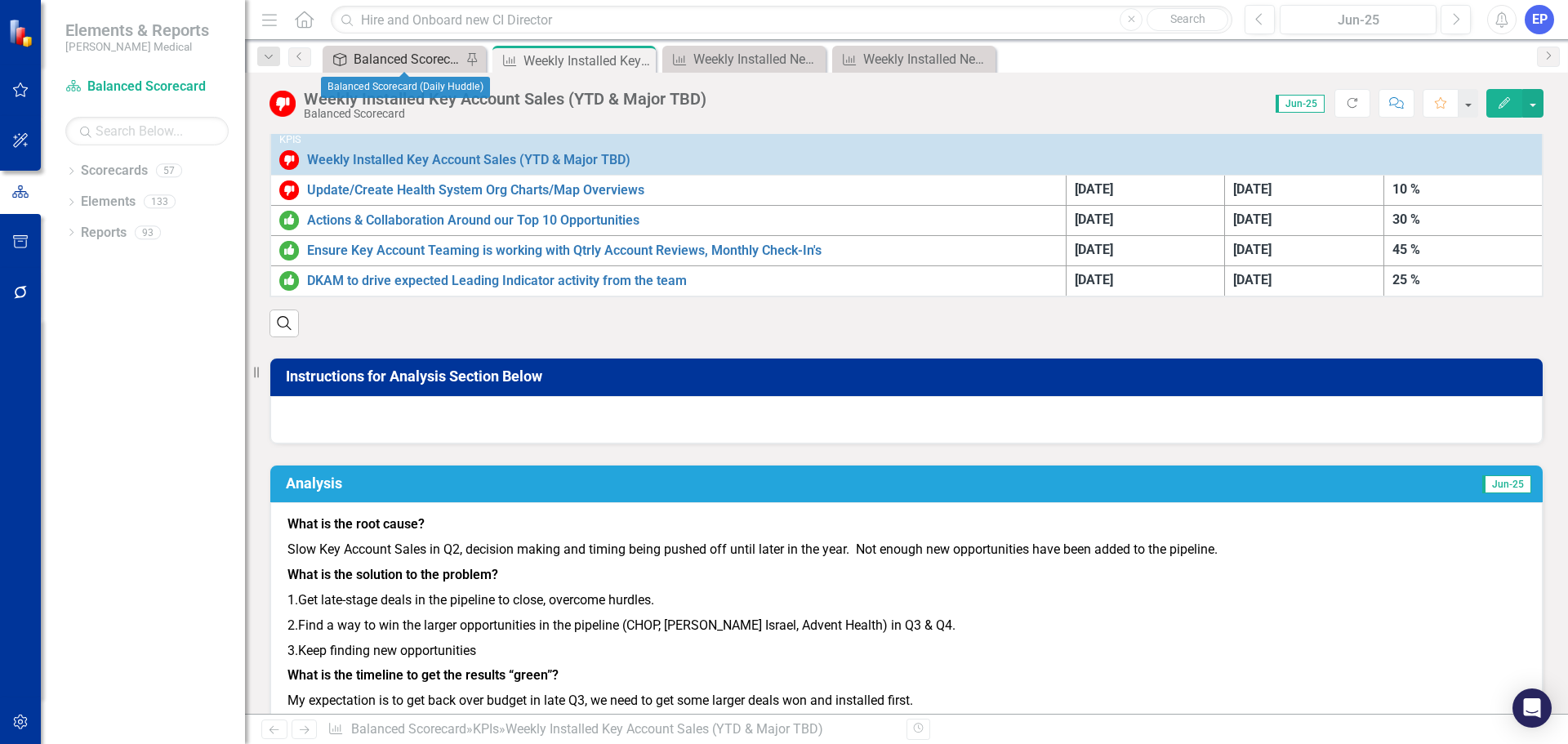
click at [436, 58] on div "Balanced Scorecard (Daily Huddle)" at bounding box center [408, 58] width 108 height 21
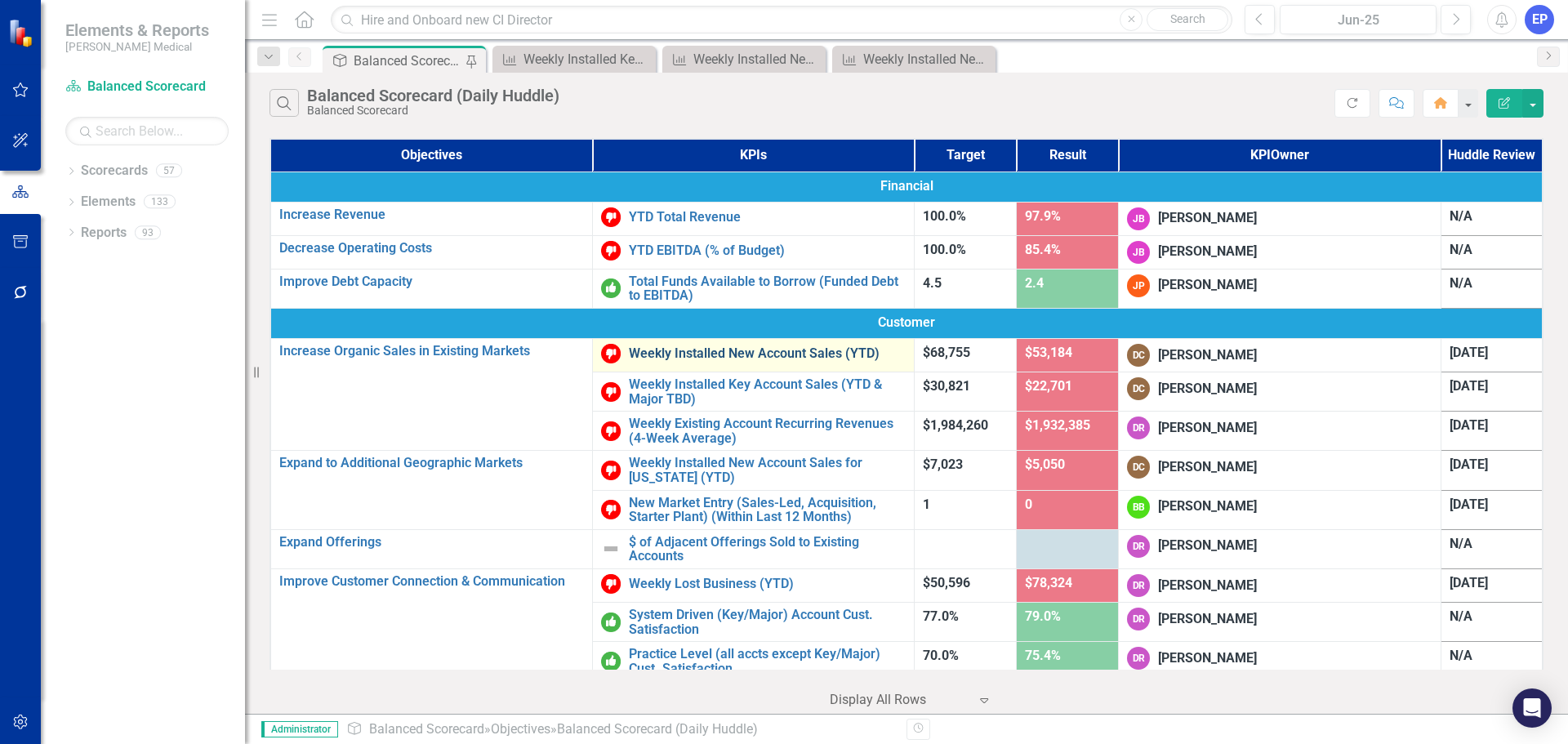
click at [629, 346] on link "Weekly Installed New Account Sales (YTD)" at bounding box center [768, 354] width 277 height 14
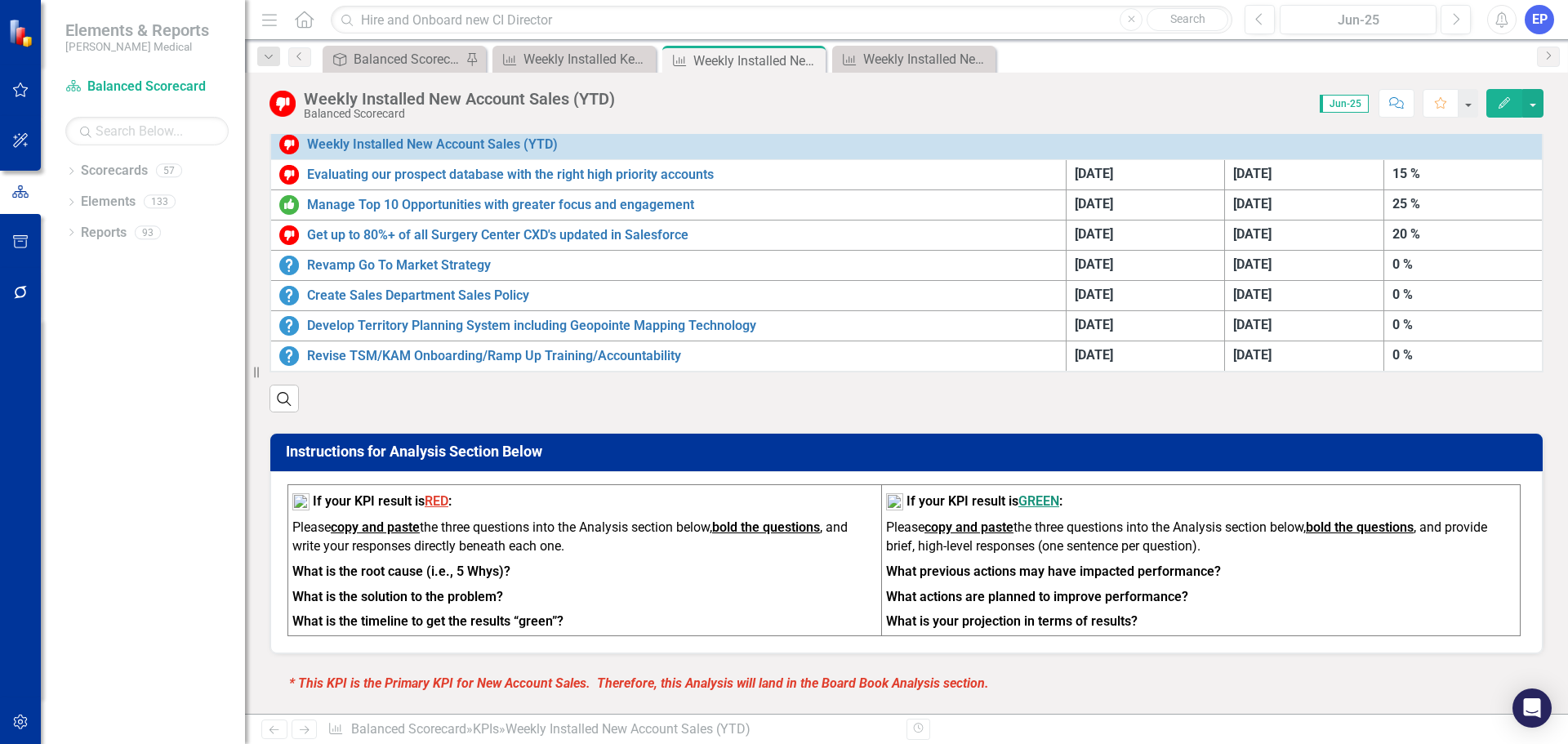
scroll to position [571, 0]
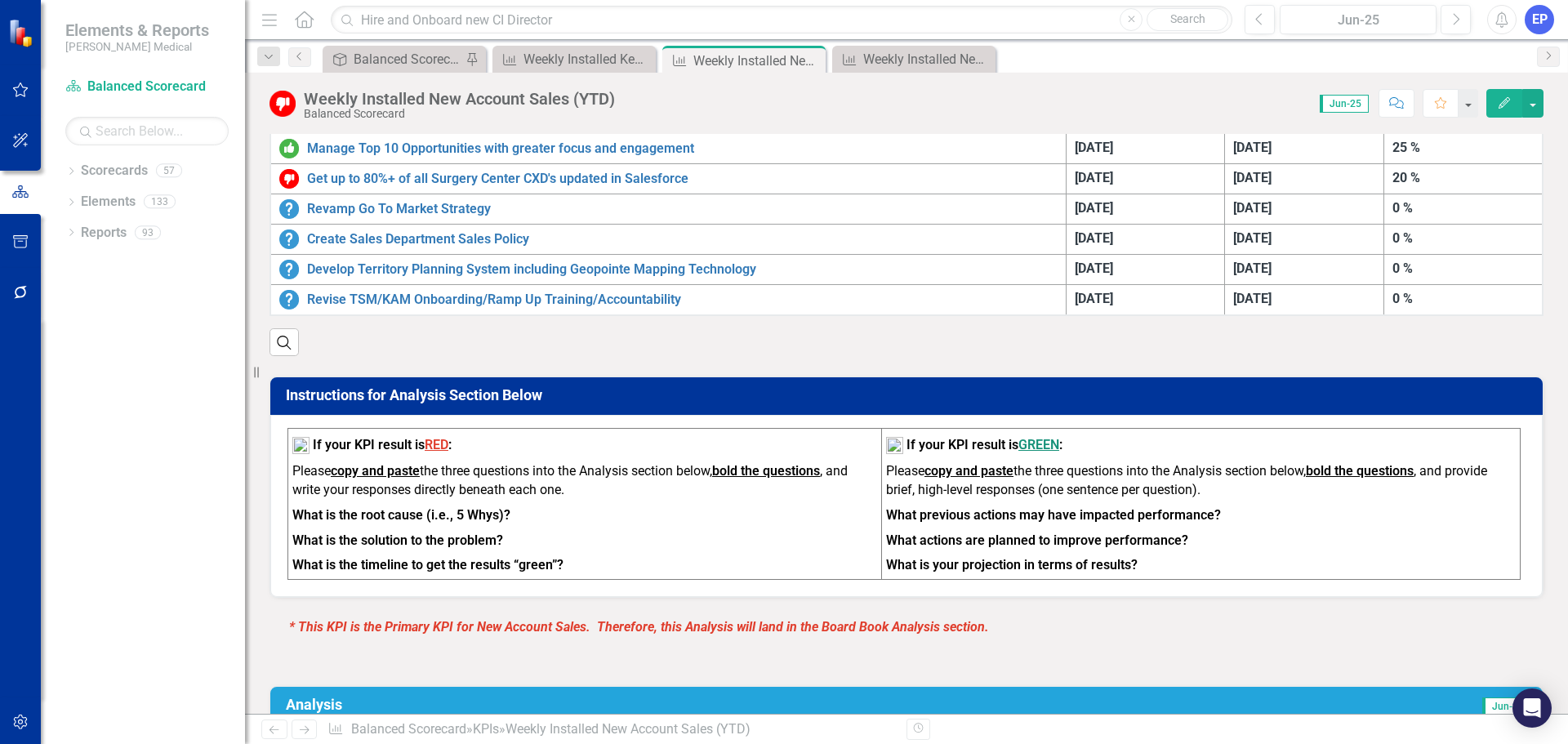
click at [654, 488] on p "Please copy and paste the three questions into the Analysis section below, bold…" at bounding box center [585, 482] width 585 height 40
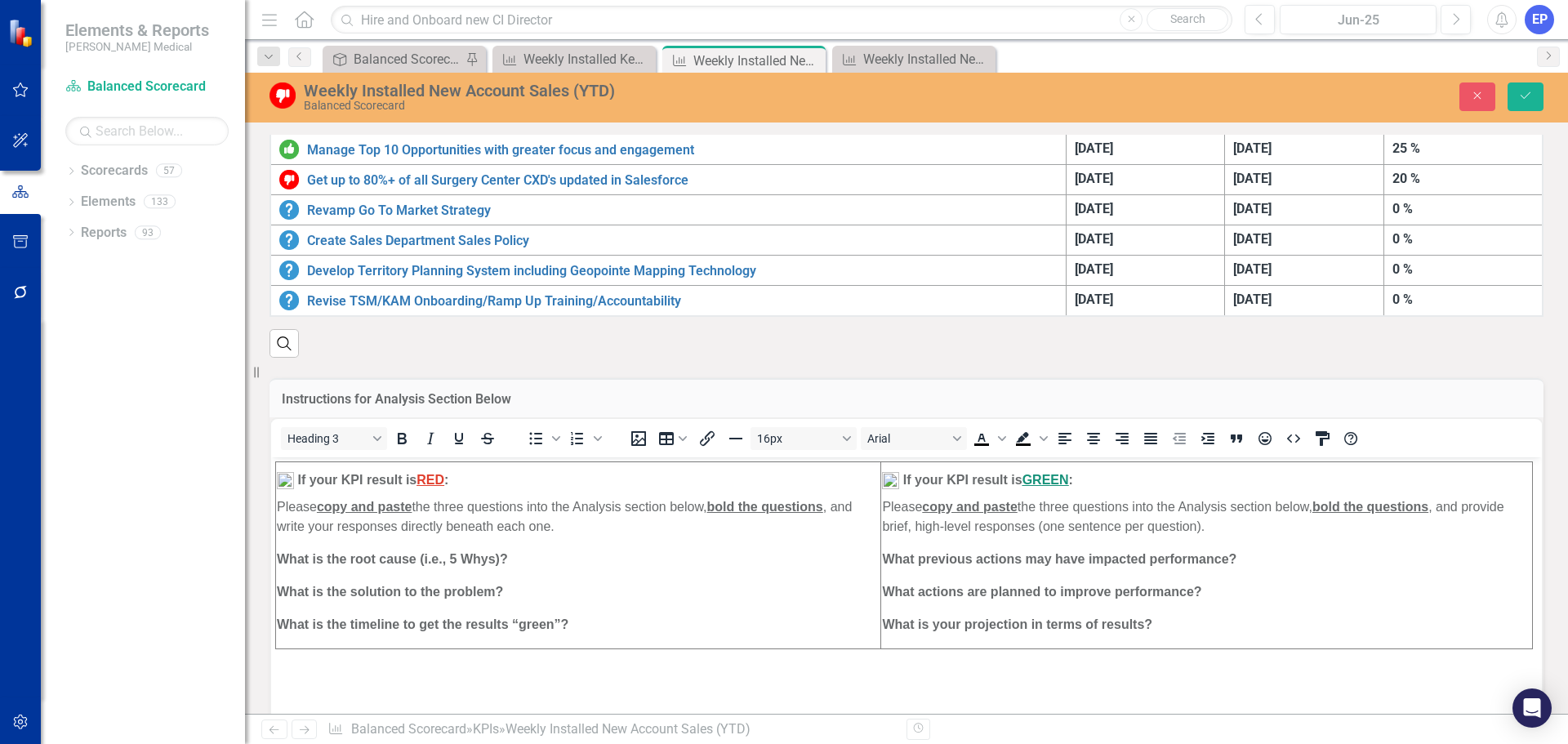
scroll to position [735, 0]
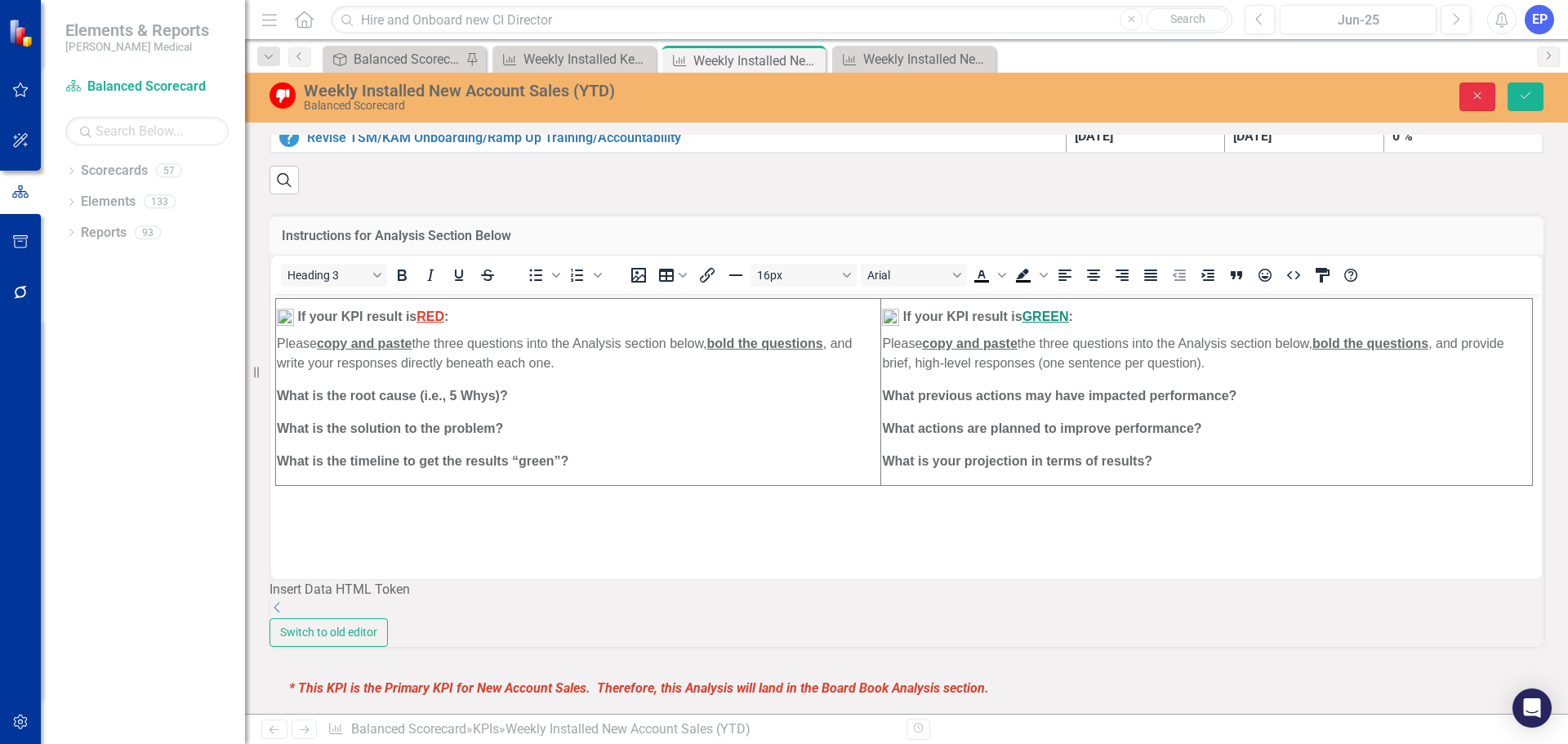
drag, startPoint x: 1470, startPoint y: 100, endPoint x: 1414, endPoint y: 133, distance: 65.0
click at [1470, 100] on icon "Close" at bounding box center [1477, 95] width 14 height 12
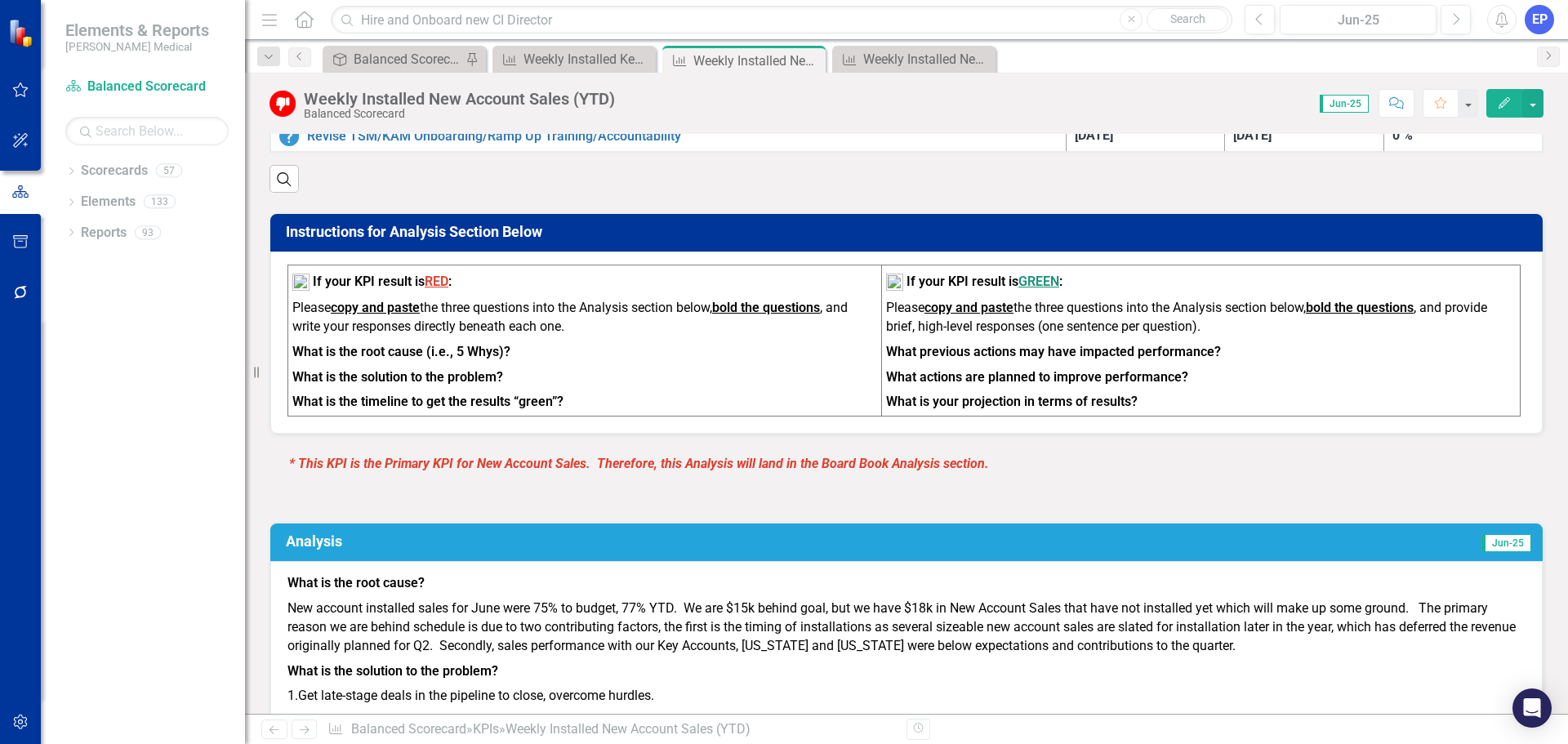
scroll to position [653, 0]
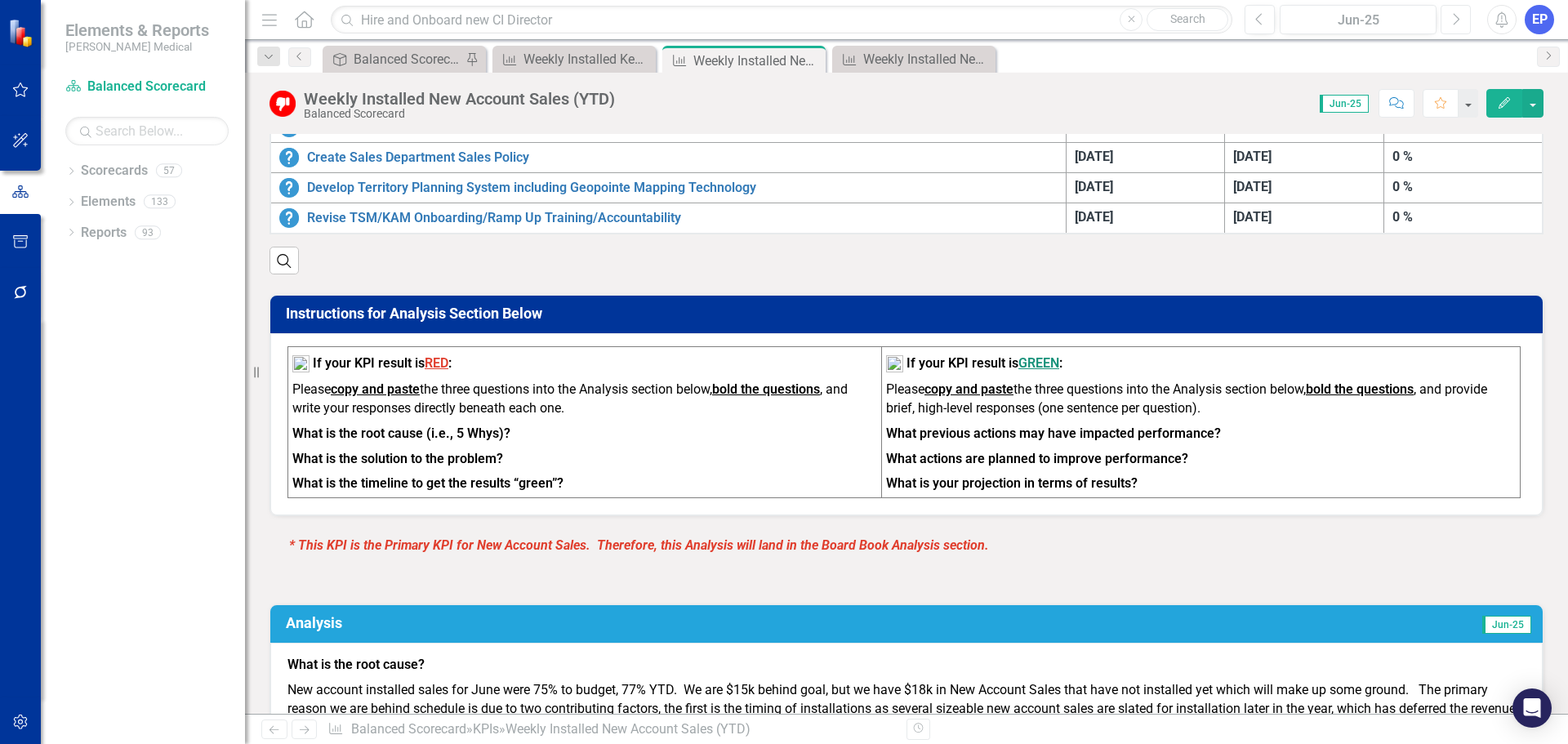
click at [1465, 23] on button "Next" at bounding box center [1455, 19] width 31 height 30
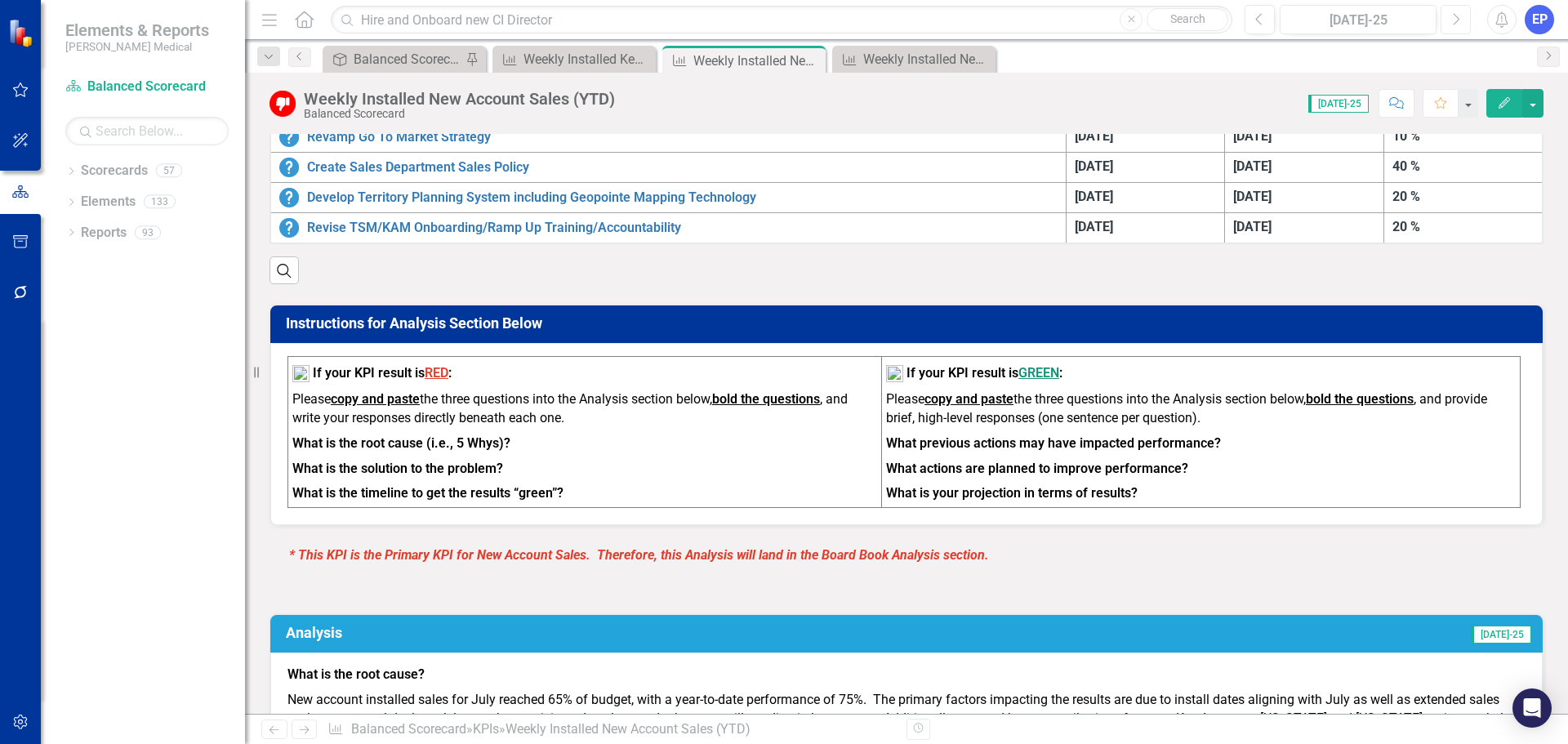
scroll to position [653, 0]
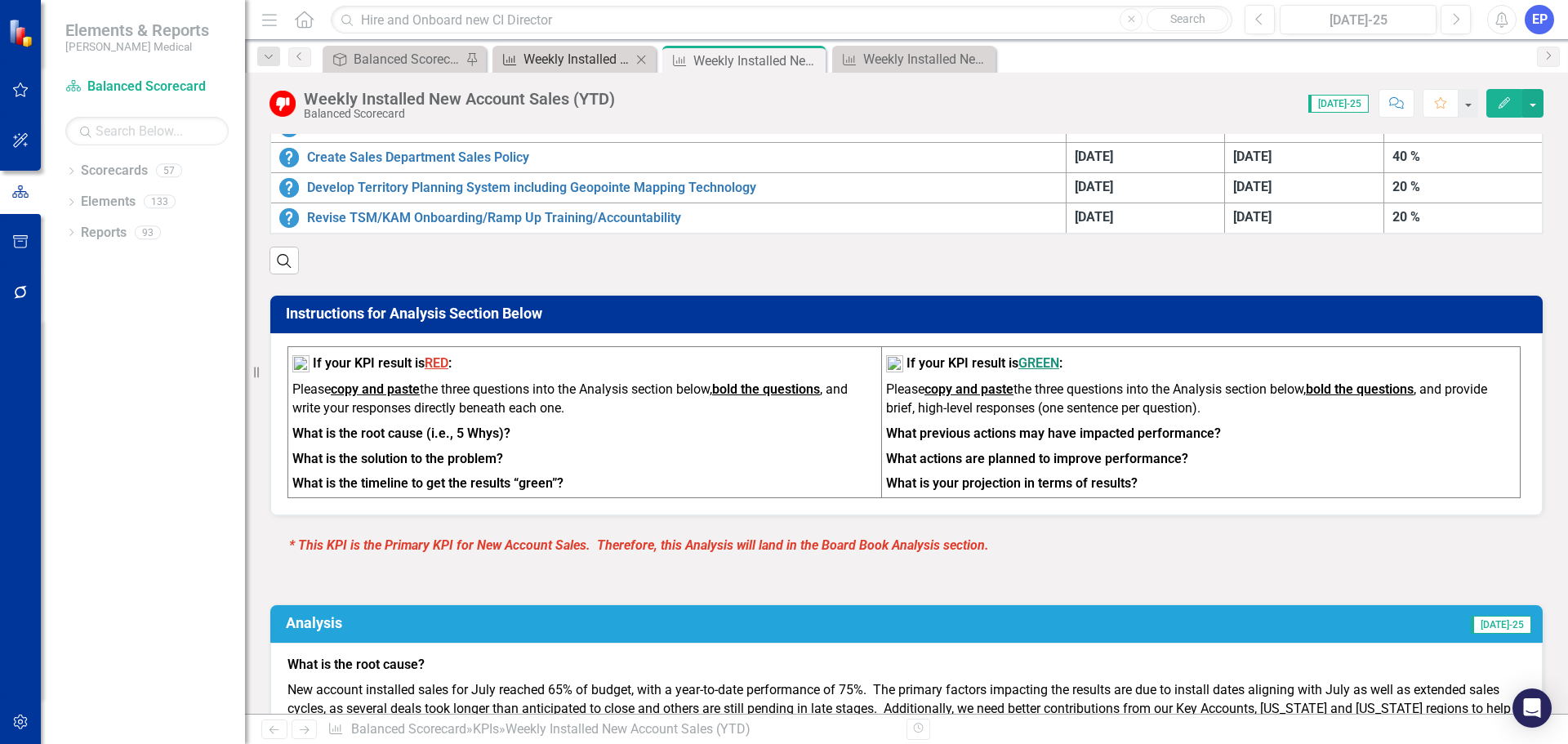
click at [542, 63] on div "Weekly Installed Key Account Sales (YTD & Major TBD)" at bounding box center [578, 58] width 108 height 21
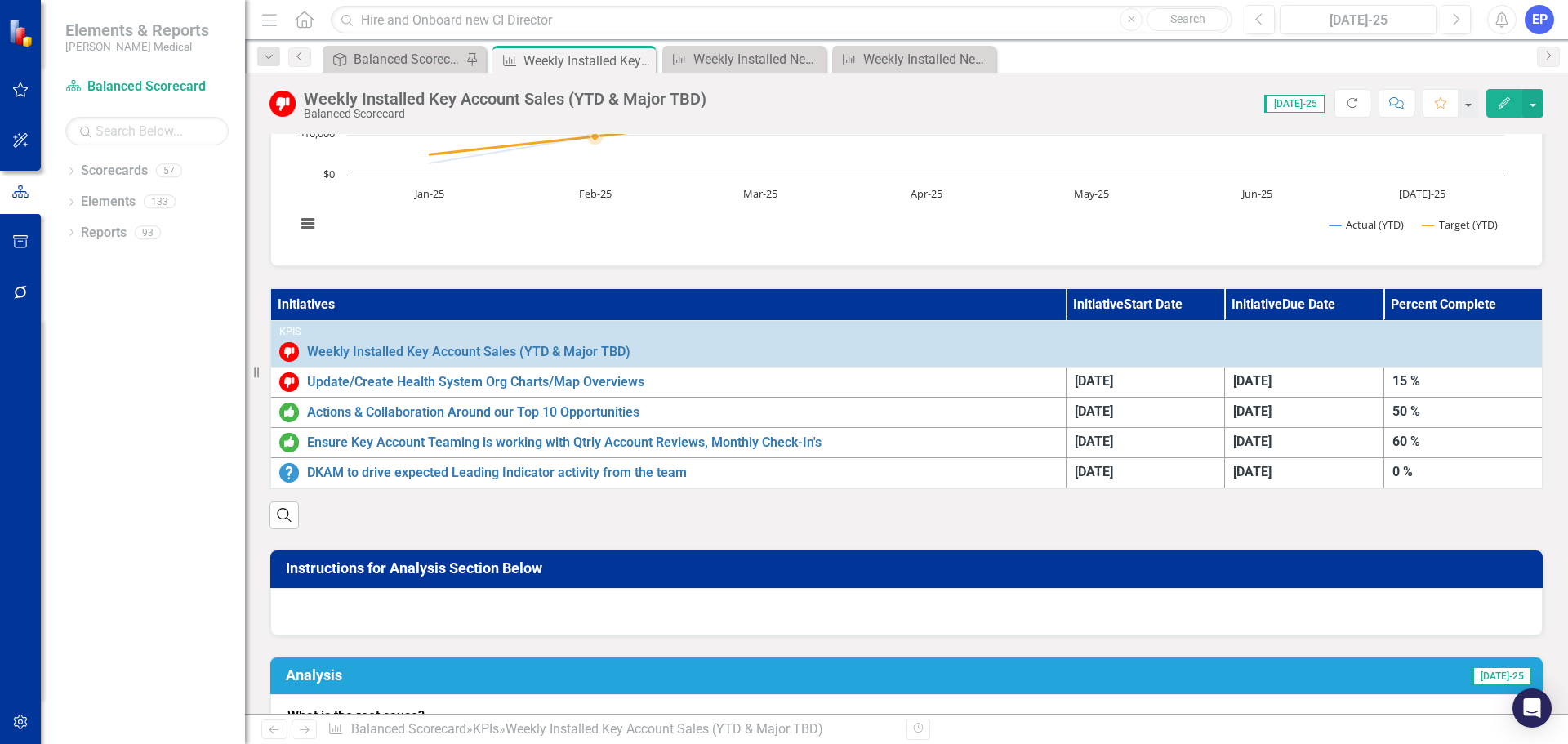
scroll to position [408, 0]
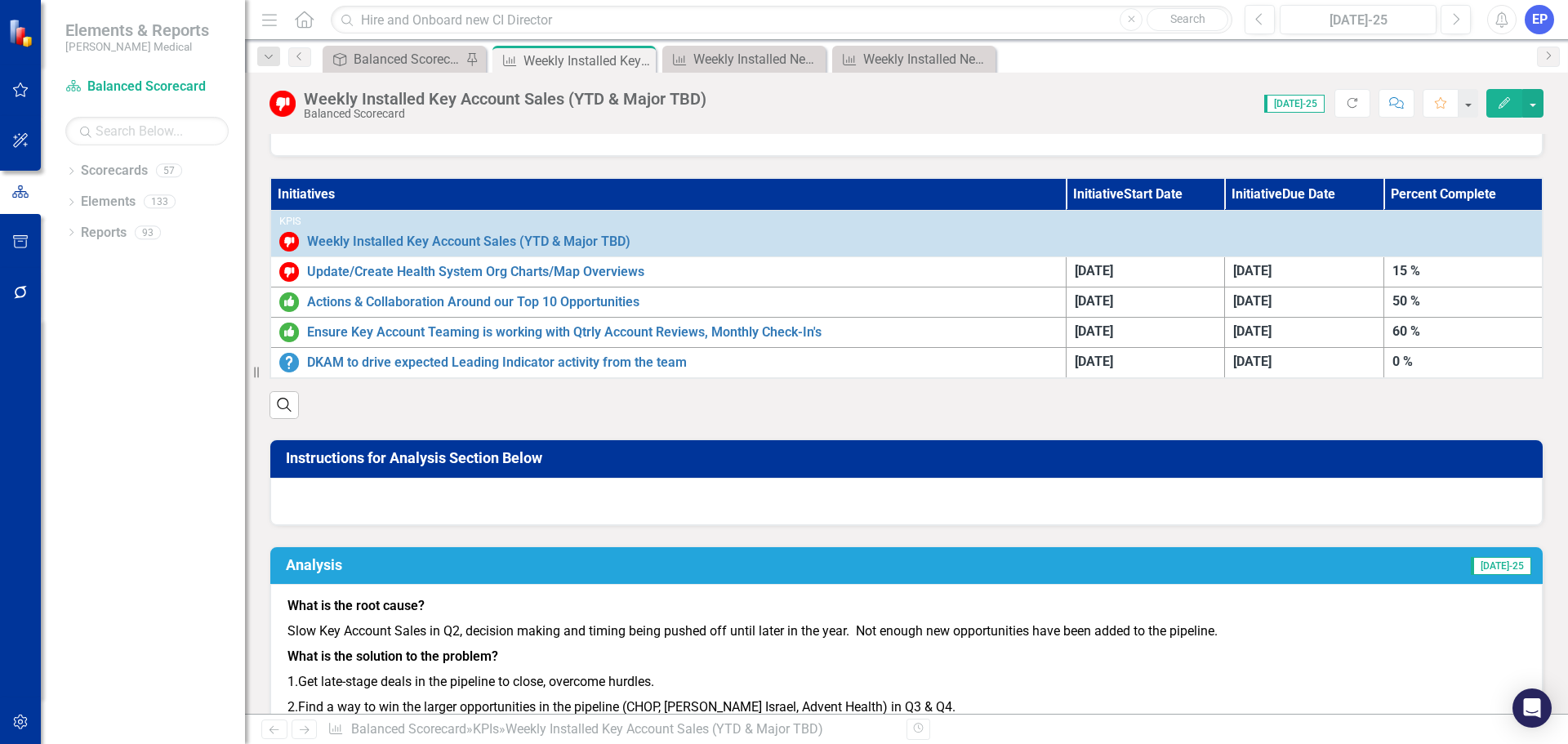
click at [767, 45] on div "Dropdown Search Objective Balanced Scorecard (Daily Huddle) Pin KPI Weekly Inst…" at bounding box center [906, 56] width 1323 height 32
click at [765, 49] on div "KPI Weekly Installed New Account Sales (YTD) Close" at bounding box center [743, 59] width 163 height 27
click at [764, 53] on div "Weekly Installed New Account Sales (YTD)" at bounding box center [747, 58] width 108 height 21
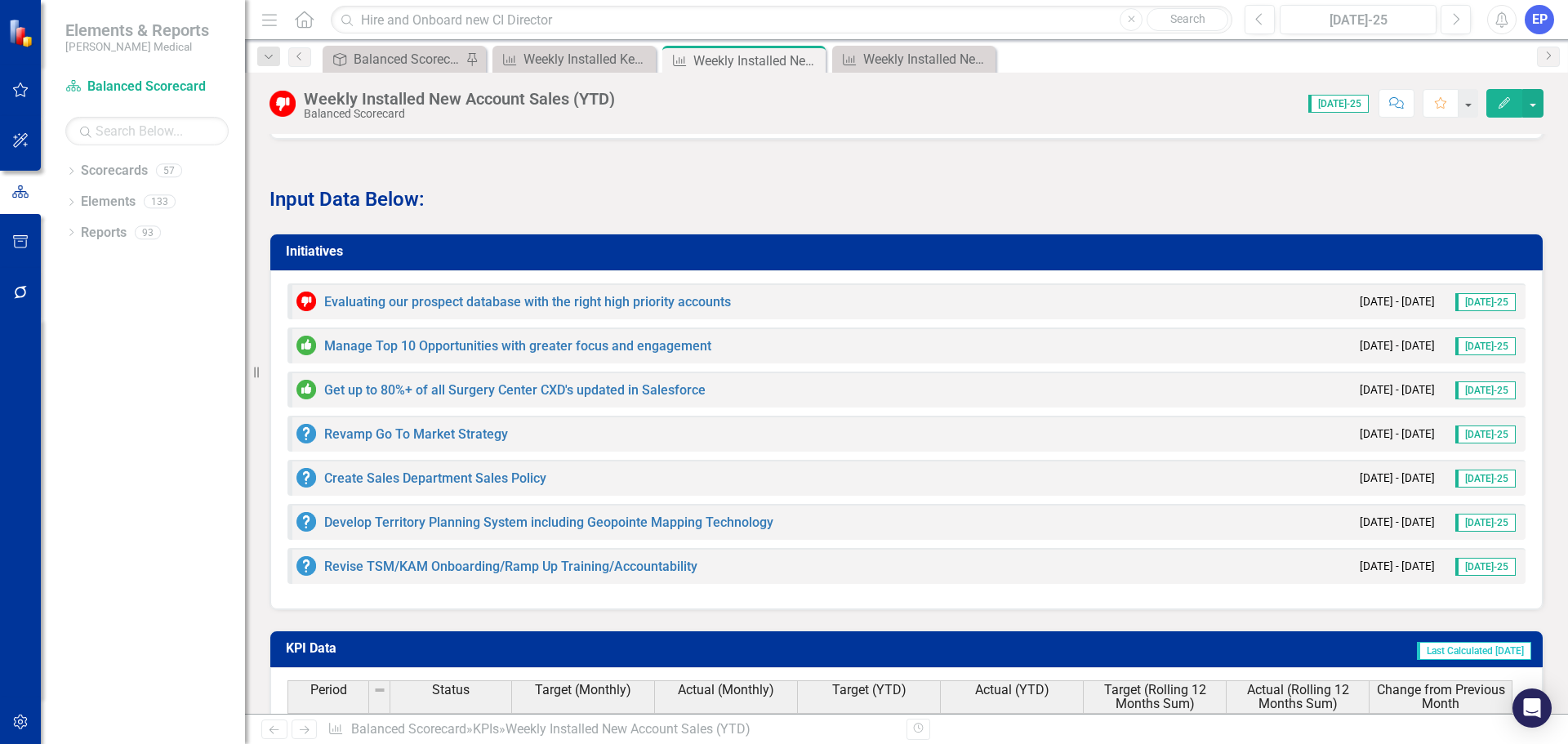
scroll to position [1551, 0]
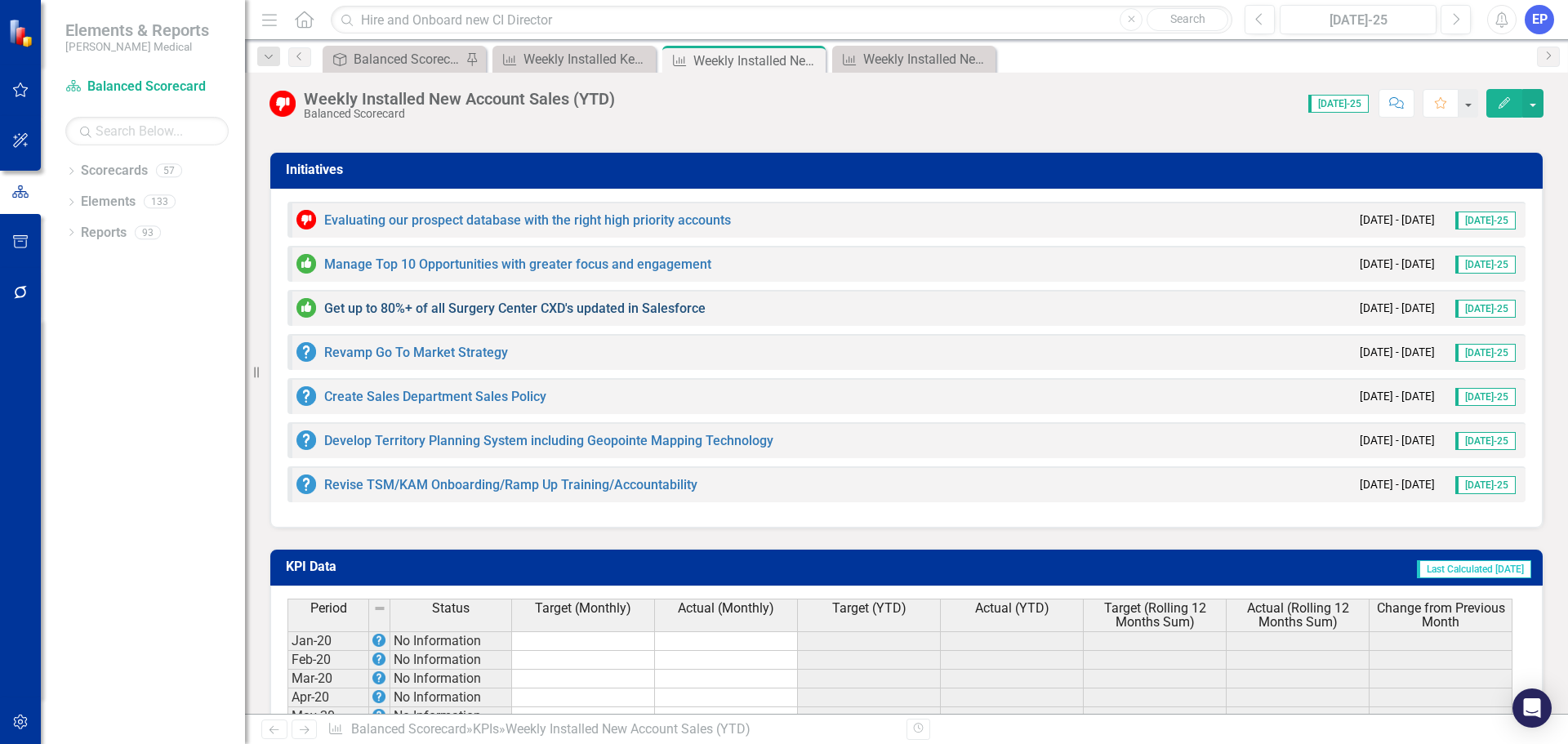
click at [647, 316] on link "Get up to 80%+ of all Surgery Center CXD's updated in Salesforce" at bounding box center [515, 308] width 382 height 15
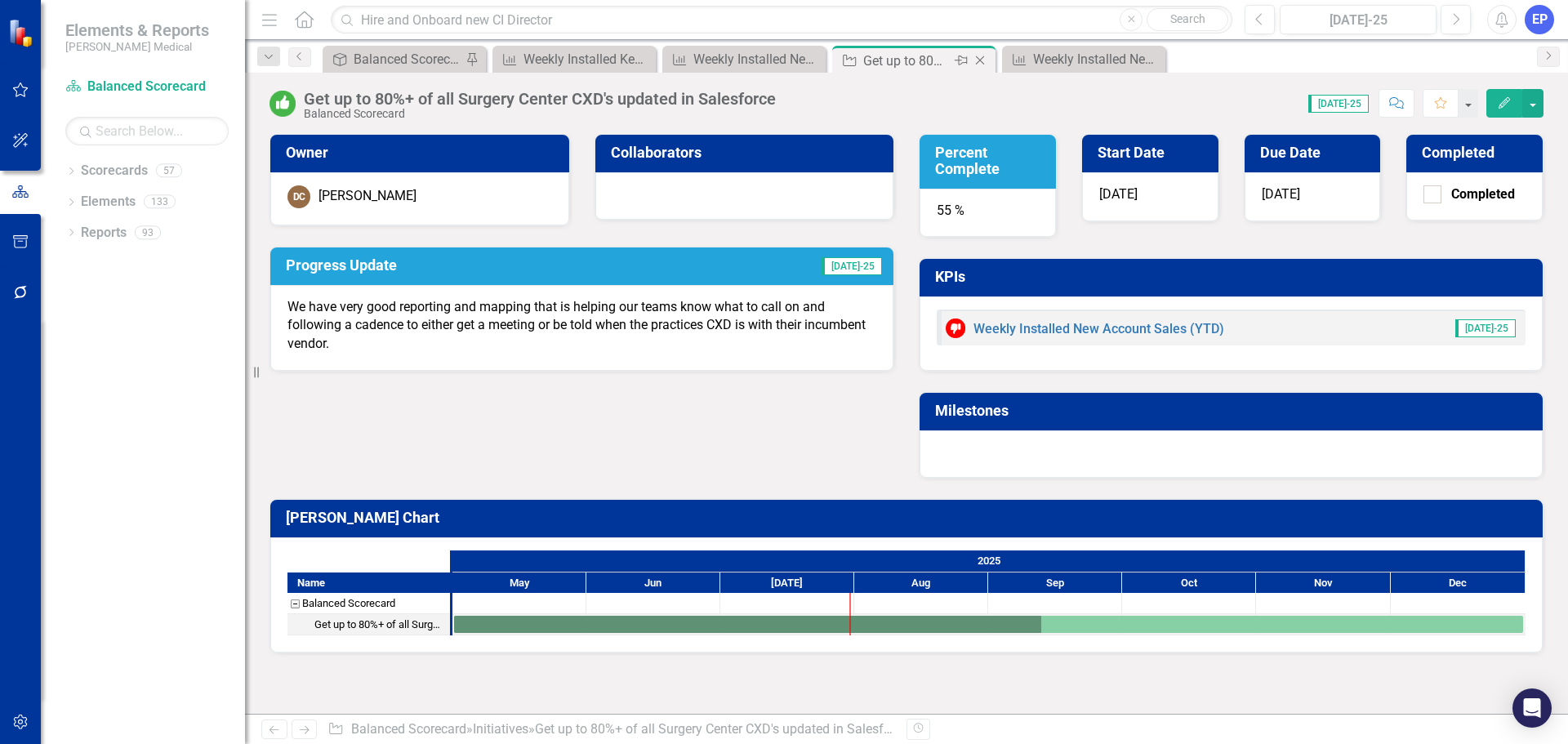
click at [978, 58] on icon at bounding box center [980, 61] width 9 height 9
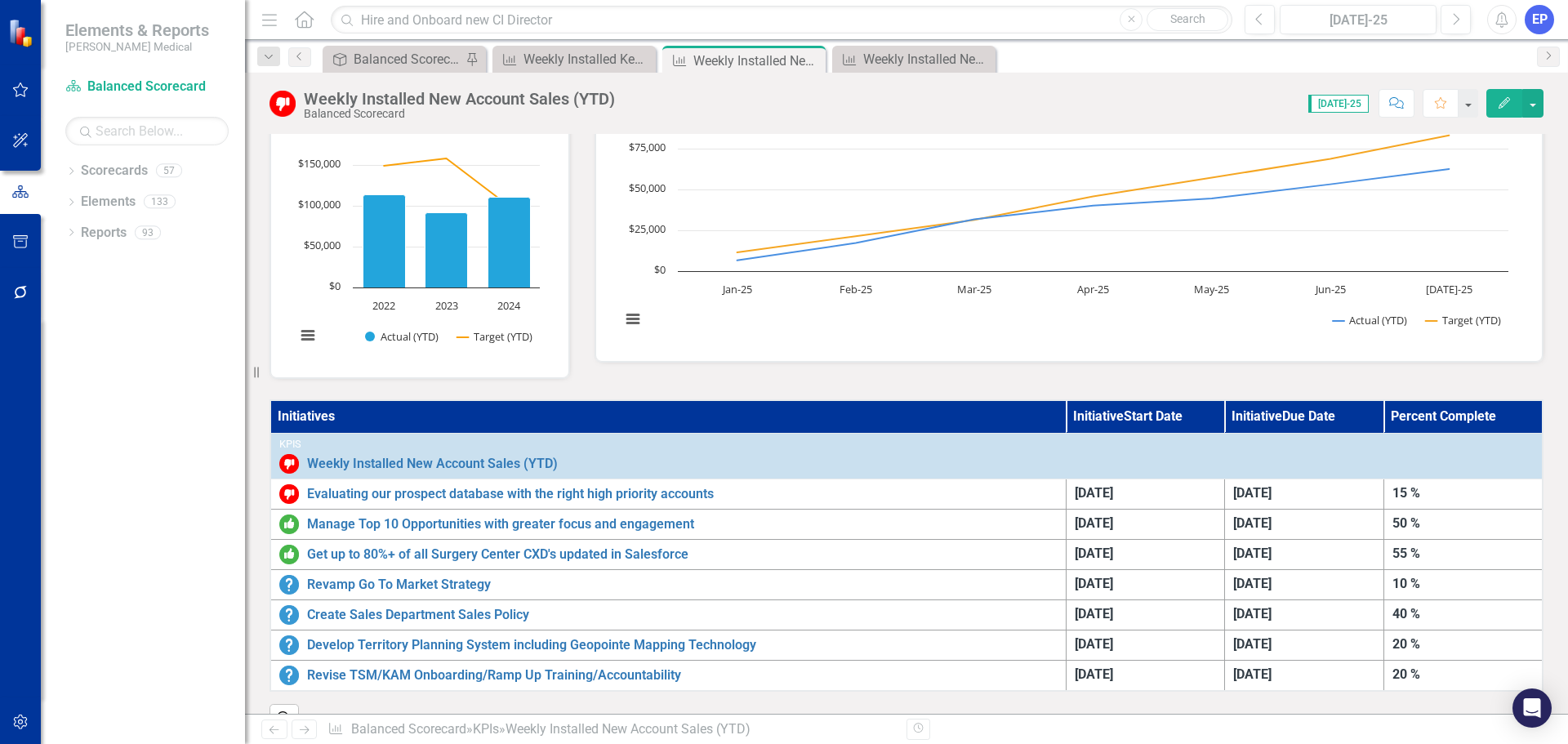
scroll to position [327, 0]
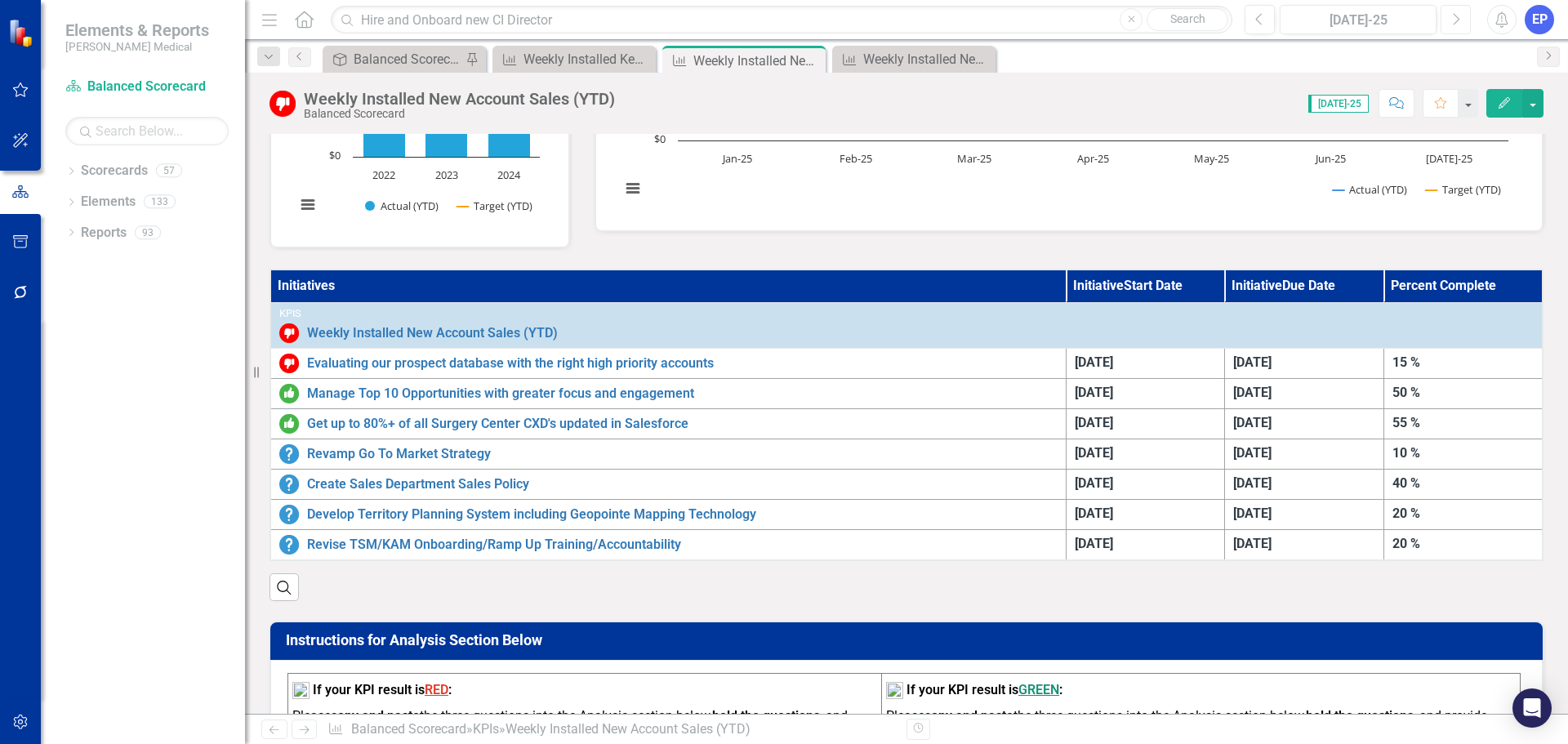
click at [1457, 22] on icon "Next" at bounding box center [1455, 20] width 9 height 14
